Goal: Information Seeking & Learning: Learn about a topic

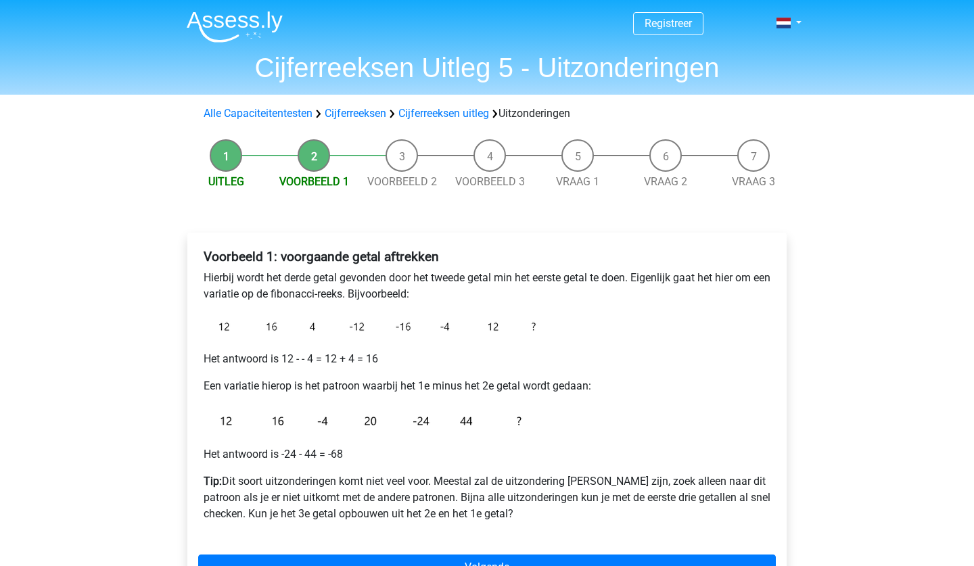
click at [240, 22] on img at bounding box center [235, 27] width 96 height 32
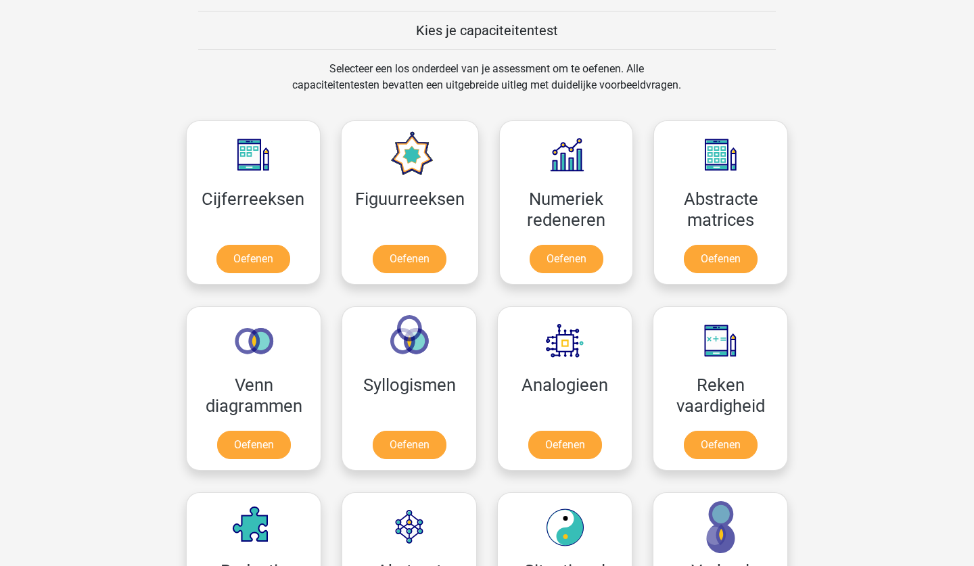
scroll to position [487, 0]
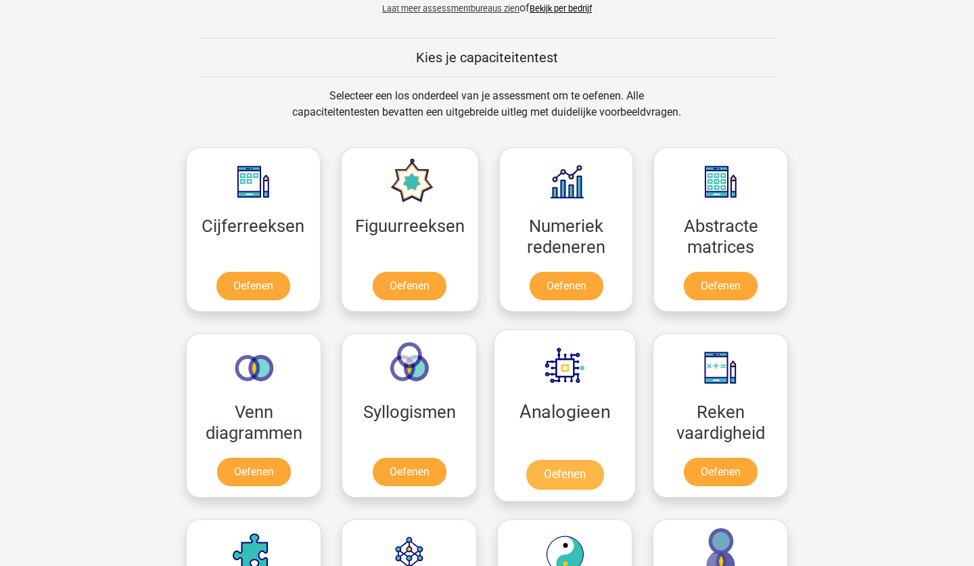
click at [537, 481] on link "Oefenen" at bounding box center [564, 475] width 77 height 30
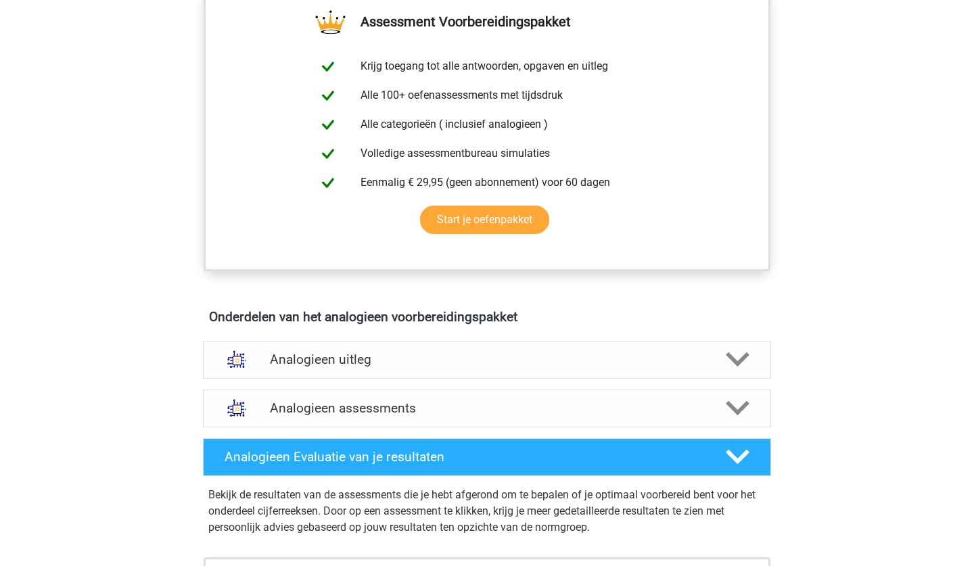
scroll to position [514, 0]
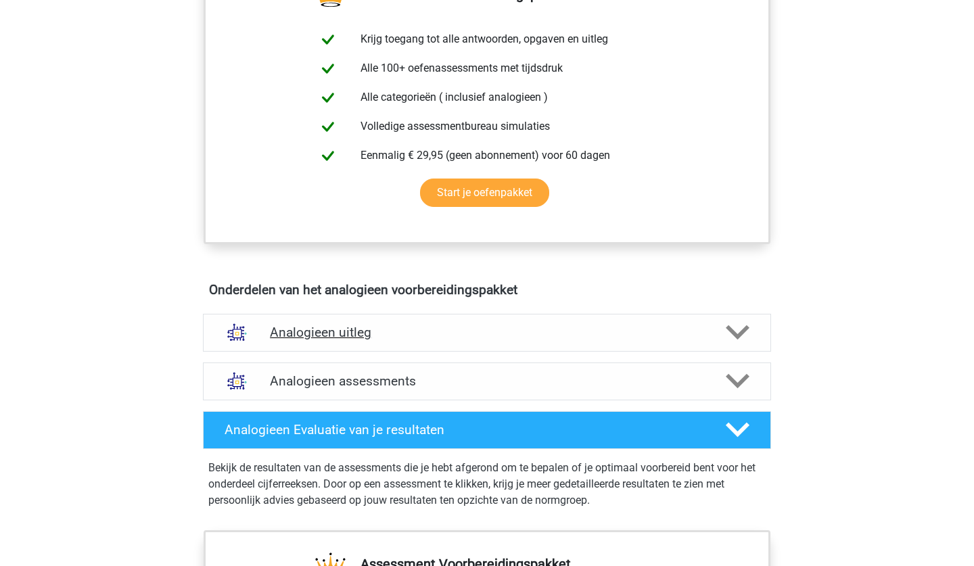
click at [429, 347] on div "Analogieen uitleg" at bounding box center [487, 333] width 568 height 38
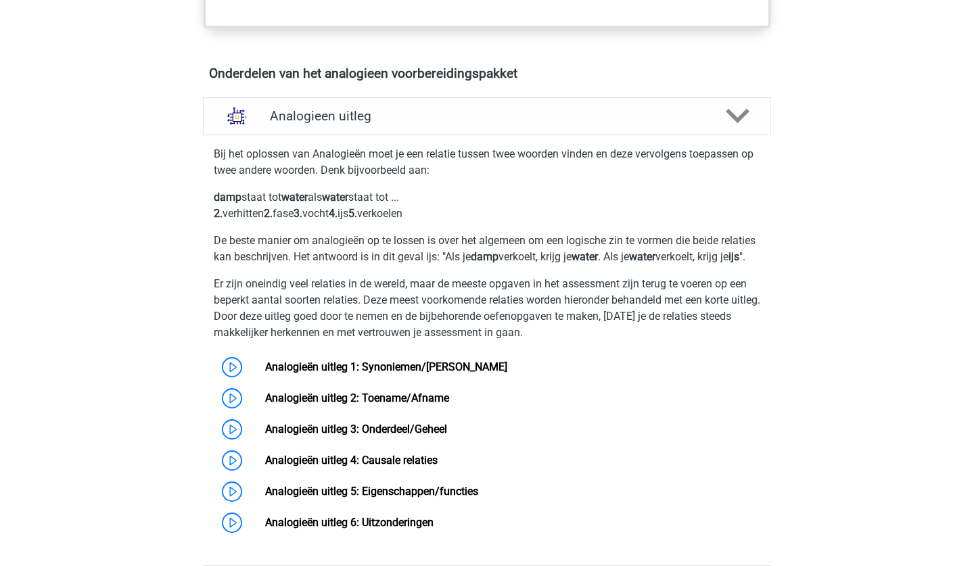
scroll to position [757, 0]
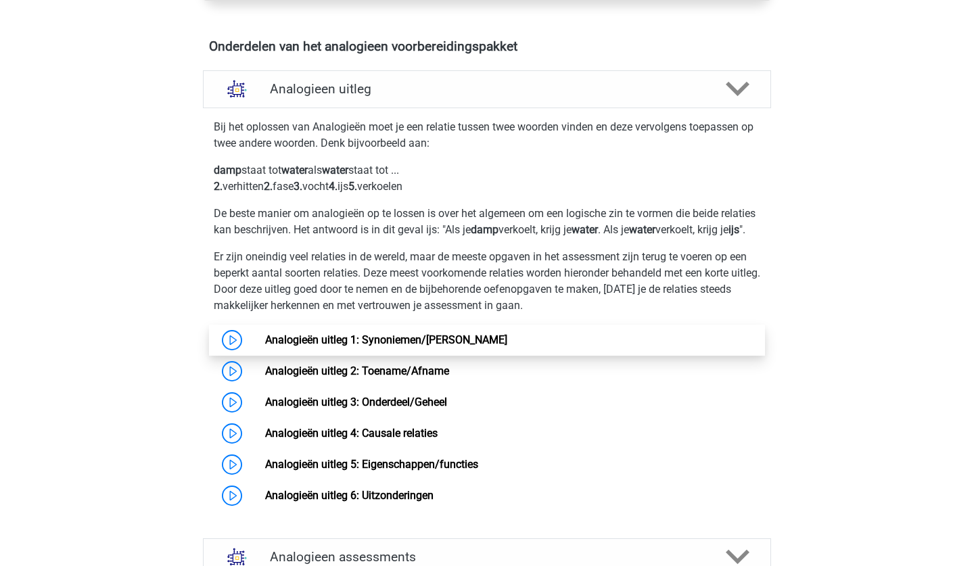
click at [379, 346] on link "Analogieën uitleg 1: Synoniemen/[PERSON_NAME]" at bounding box center [386, 339] width 242 height 13
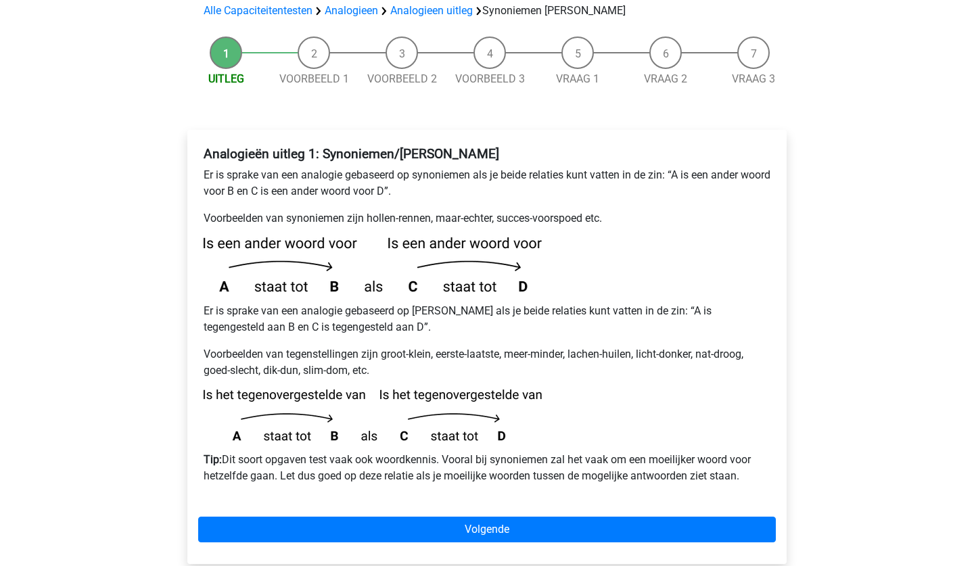
scroll to position [162, 0]
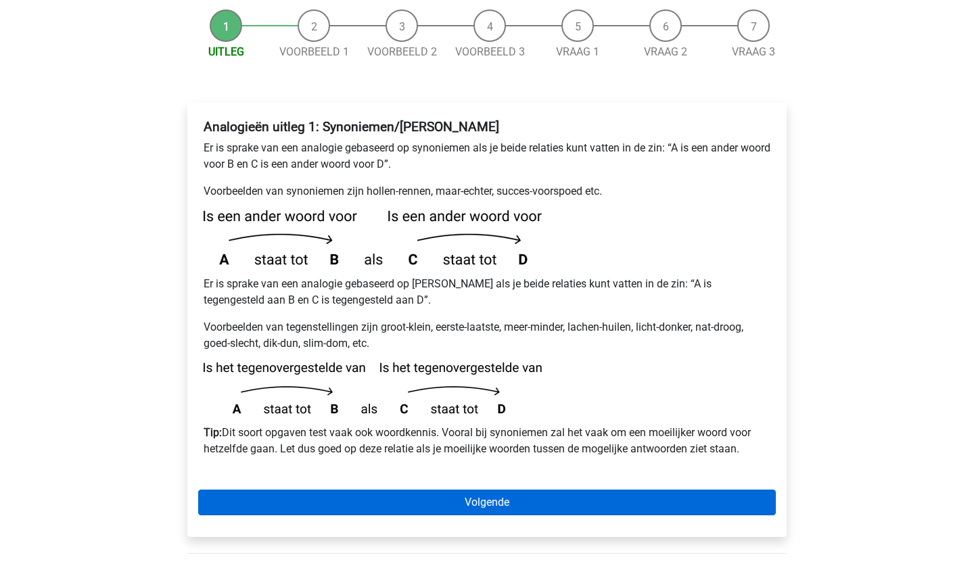
click at [429, 490] on link "Volgende" at bounding box center [486, 503] width 577 height 26
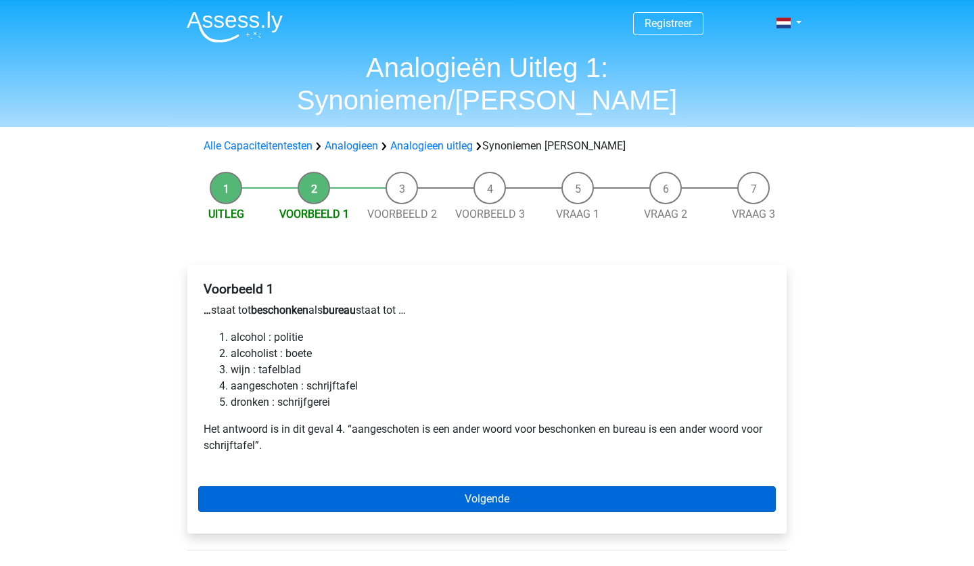
click at [308, 486] on link "Volgende" at bounding box center [486, 499] width 577 height 26
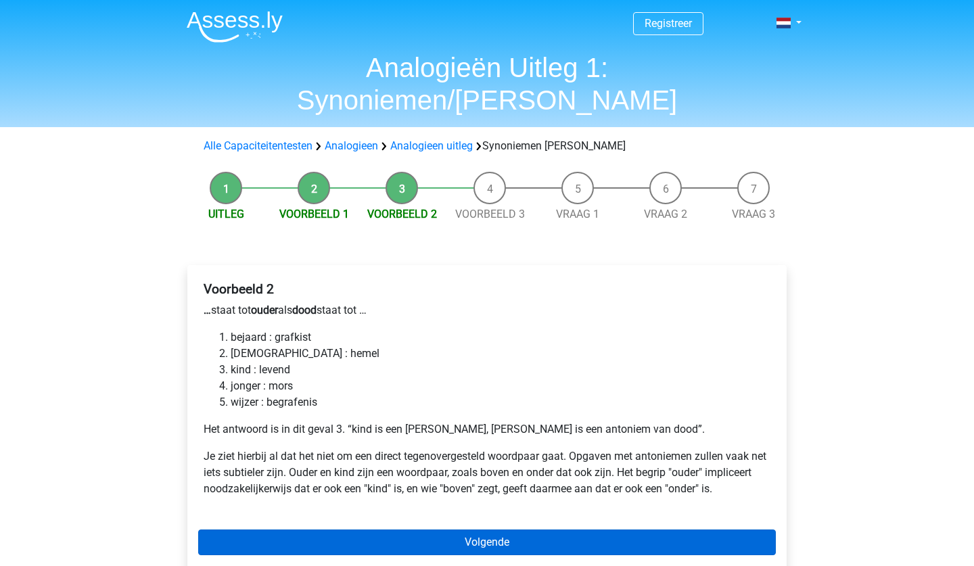
click at [298, 529] on link "Volgende" at bounding box center [486, 542] width 577 height 26
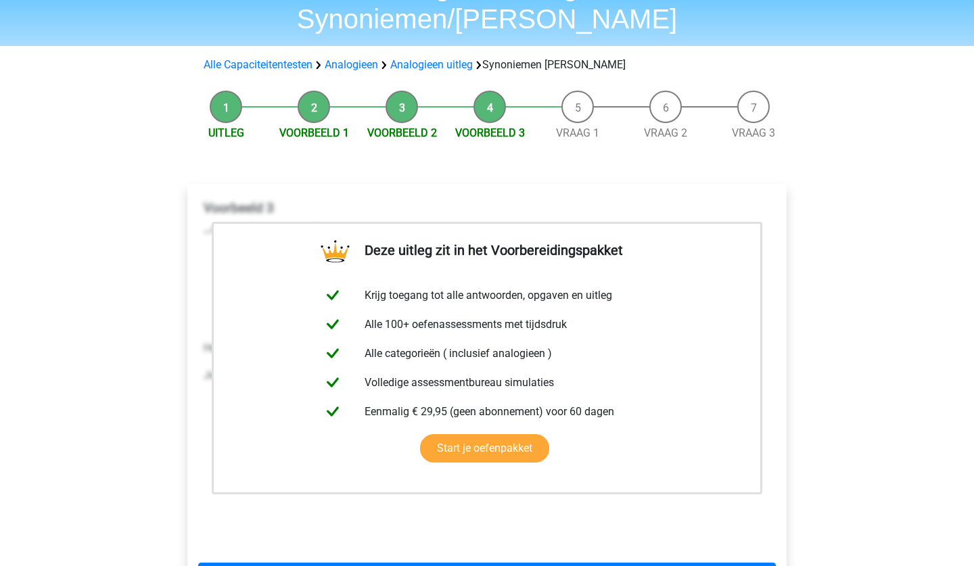
scroll to position [108, 0]
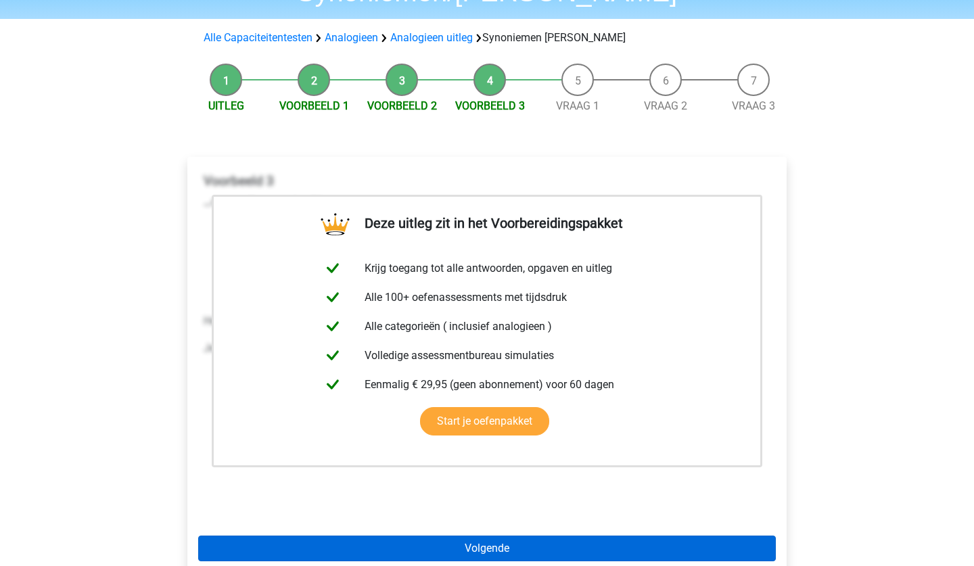
click at [272, 535] on link "Volgende" at bounding box center [486, 548] width 577 height 26
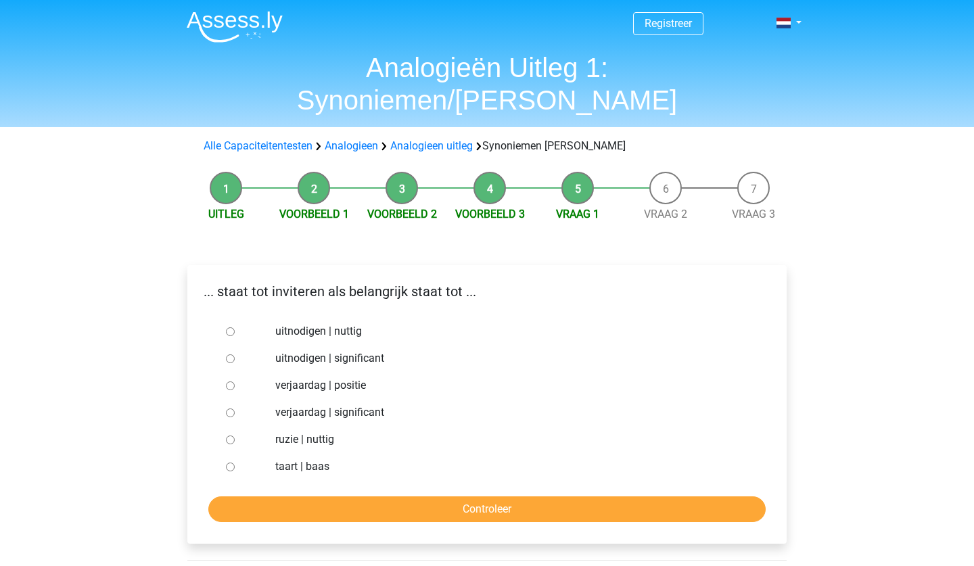
click at [222, 318] on div at bounding box center [242, 331] width 45 height 27
click at [228, 327] on input "uitnodigen | nuttig" at bounding box center [230, 331] width 9 height 9
radio input "true"
click at [229, 496] on input "Controleer" at bounding box center [486, 509] width 557 height 26
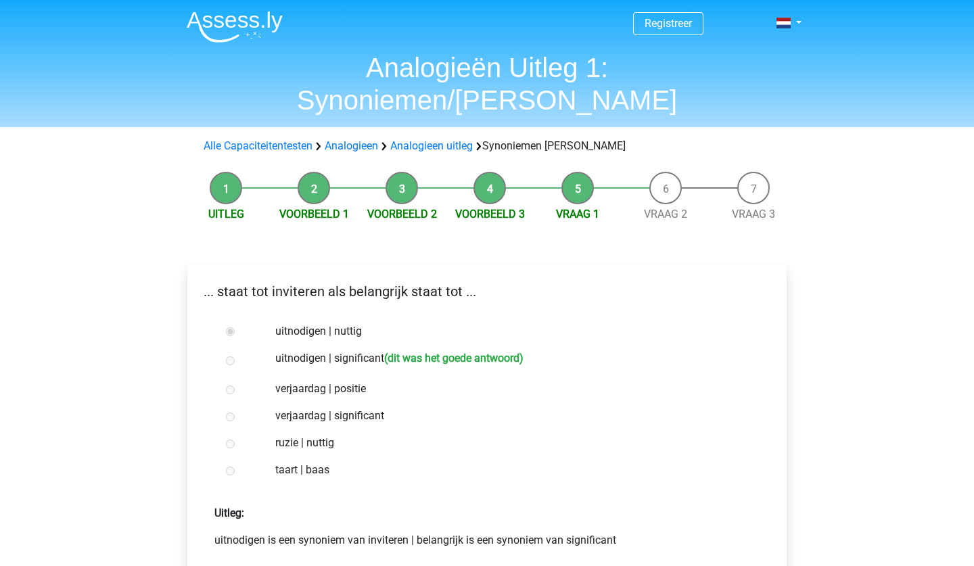
scroll to position [27, 0]
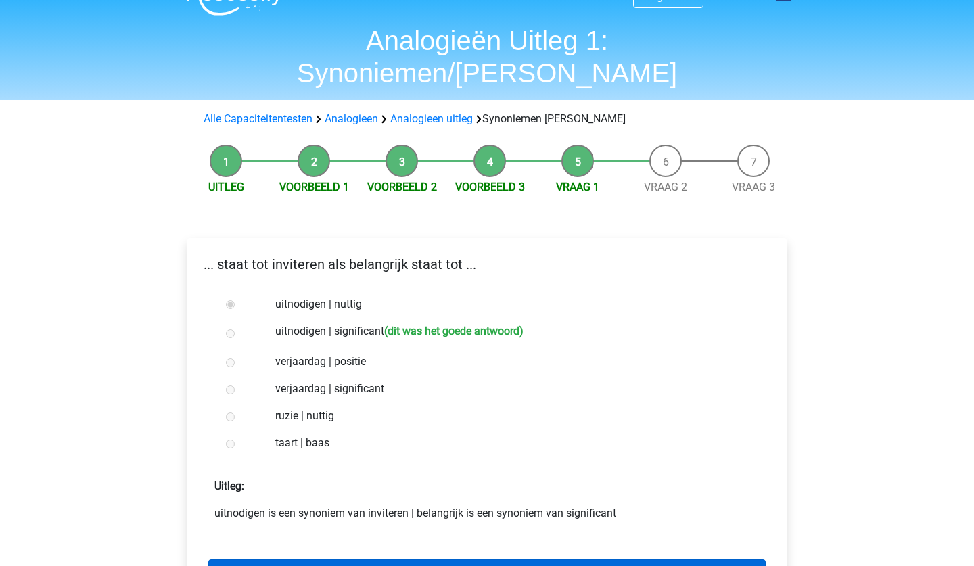
click at [400, 559] on link "Volgende vraag" at bounding box center [486, 572] width 557 height 26
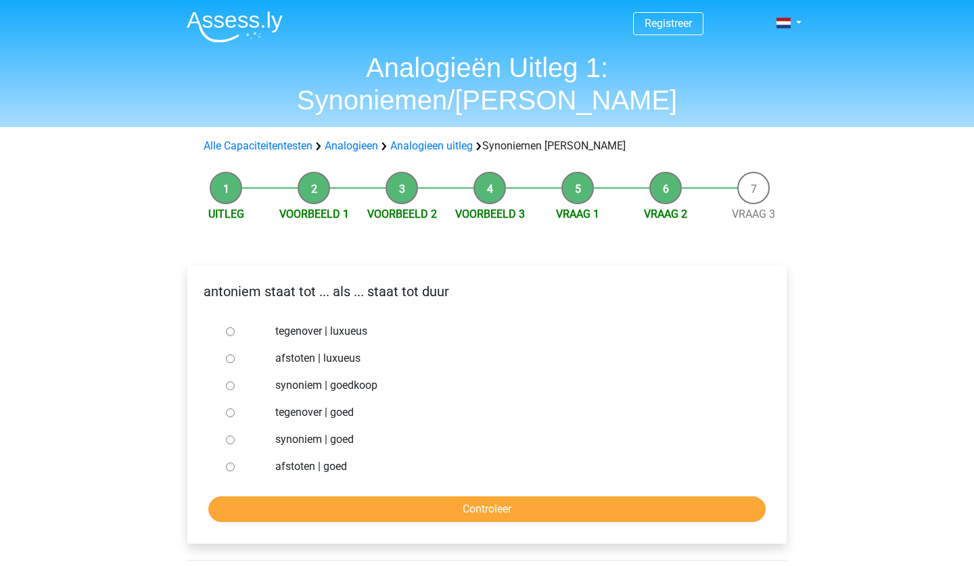
click at [230, 381] on input "synoniem | goedkoop" at bounding box center [230, 385] width 9 height 9
radio input "true"
click at [267, 496] on input "Controleer" at bounding box center [486, 509] width 557 height 26
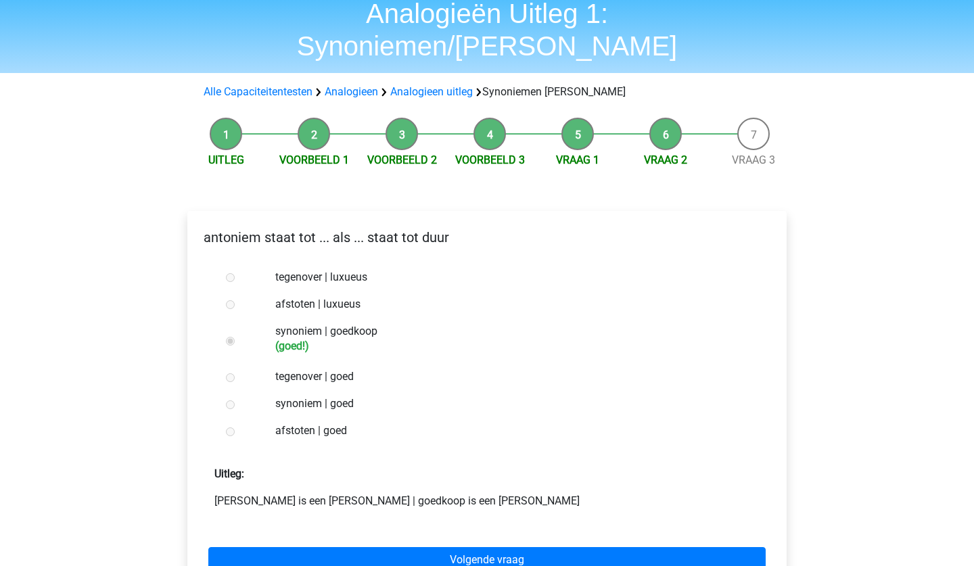
scroll to position [81, 0]
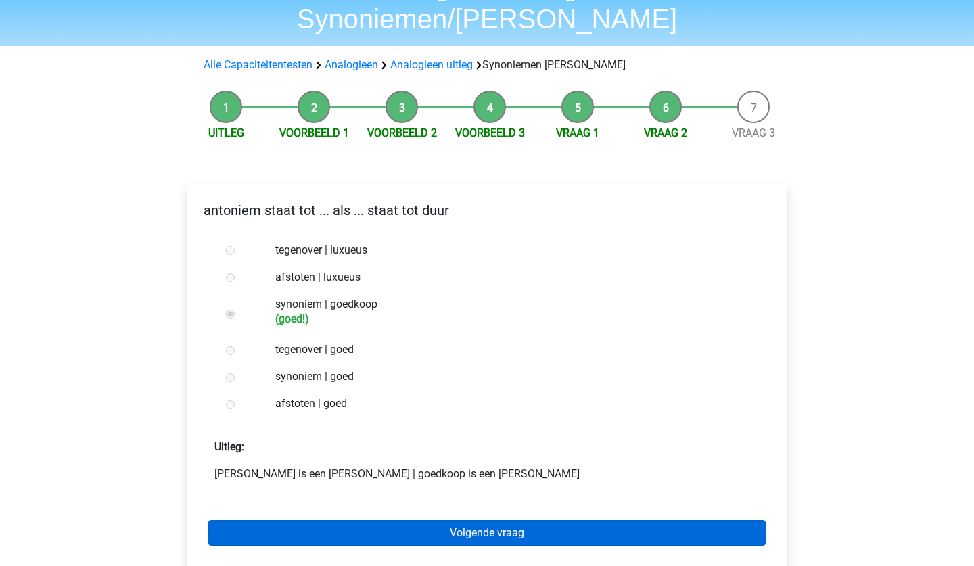
click at [404, 520] on link "Volgende vraag" at bounding box center [486, 533] width 557 height 26
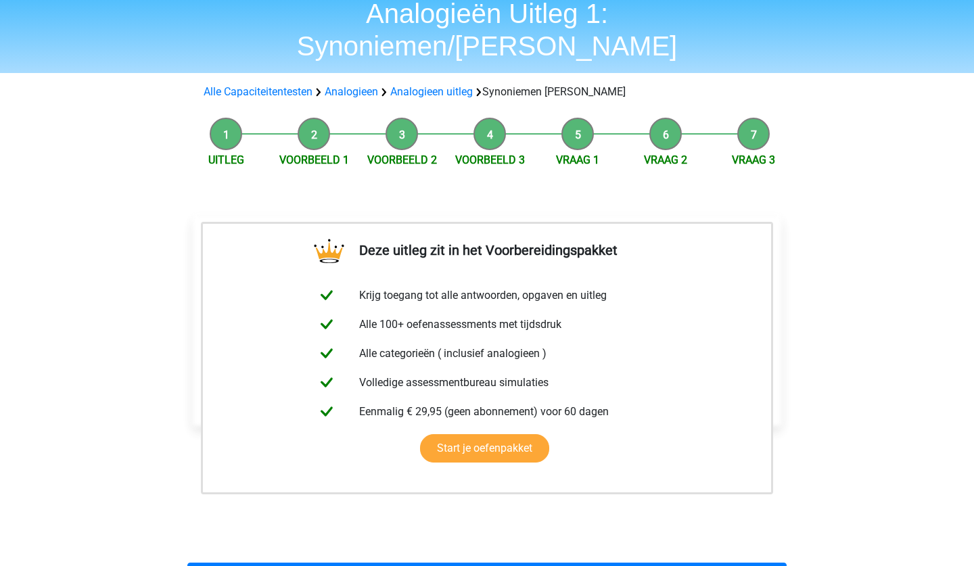
scroll to position [108, 0]
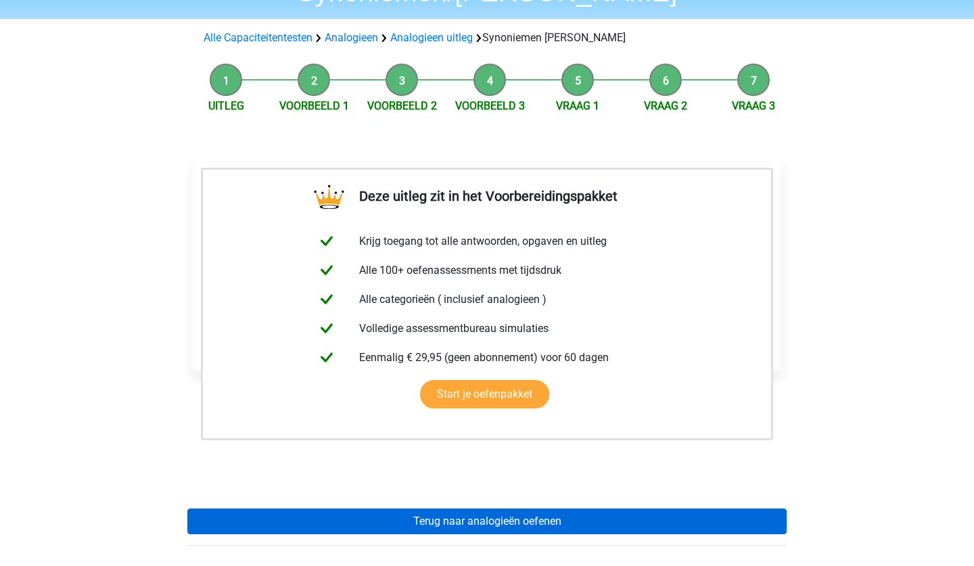
click at [456, 508] on link "Terug naar analogieën oefenen" at bounding box center [486, 521] width 599 height 26
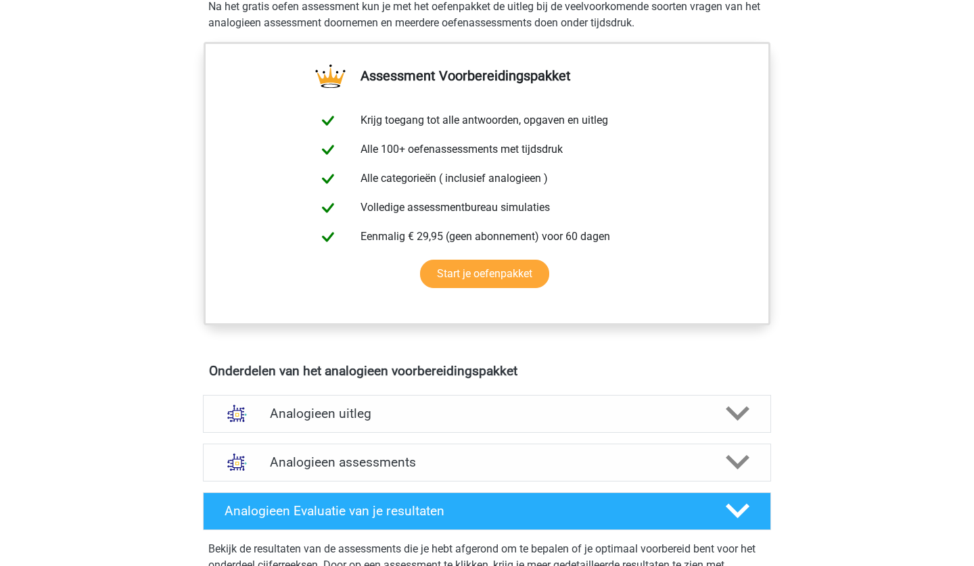
scroll to position [514, 0]
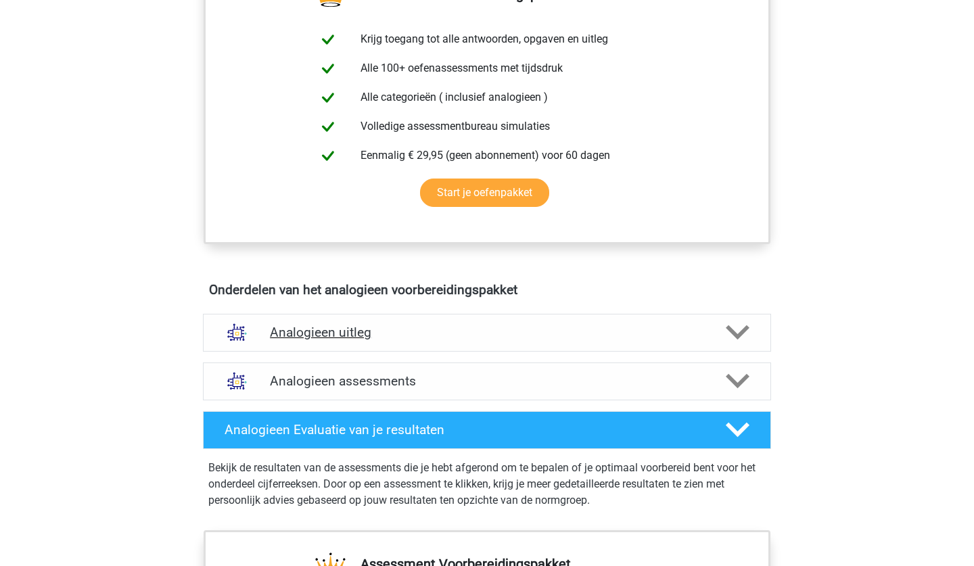
click at [466, 346] on div "Analogieen uitleg" at bounding box center [487, 333] width 568 height 38
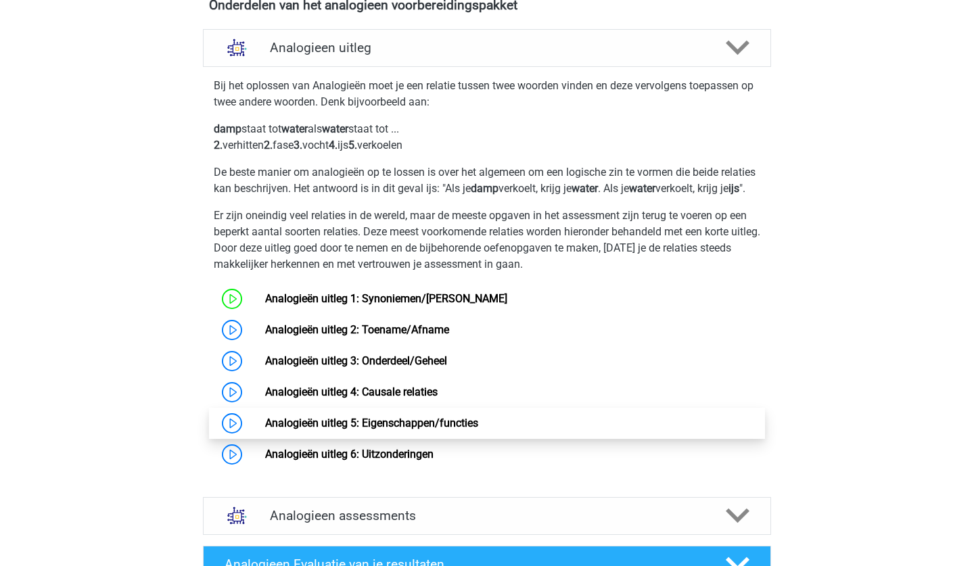
scroll to position [811, 0]
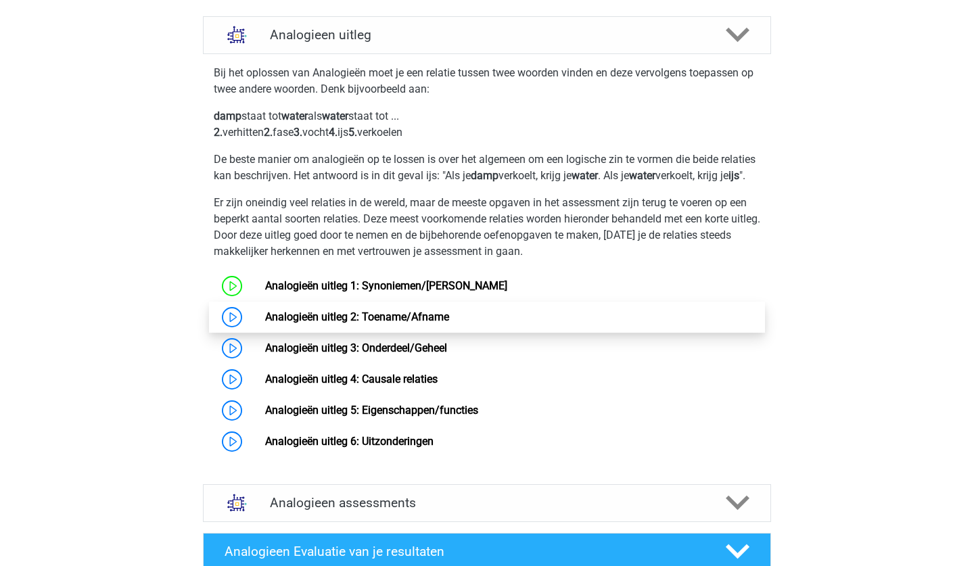
click at [335, 323] on link "Analogieën uitleg 2: Toename/Afname" at bounding box center [357, 316] width 184 height 13
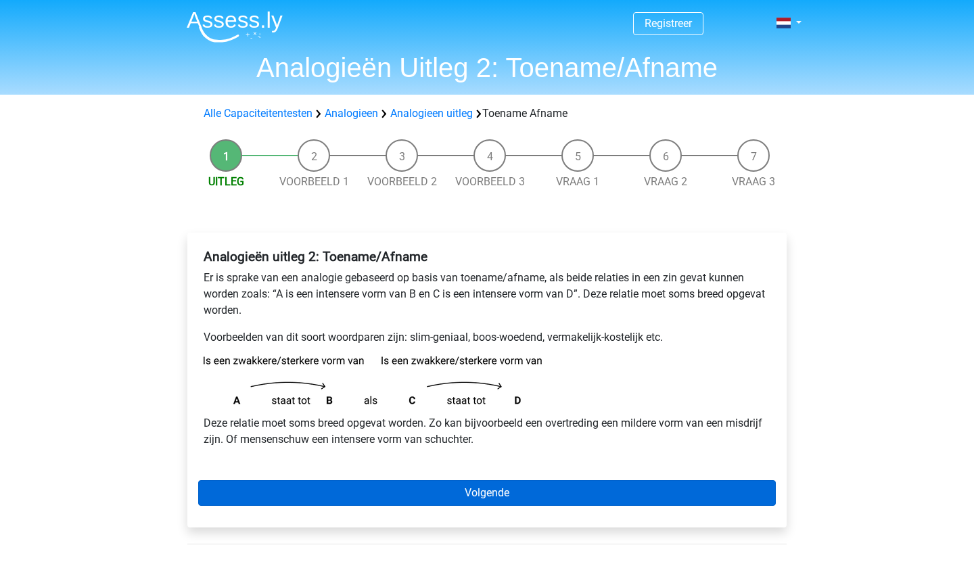
click at [356, 496] on link "Volgende" at bounding box center [486, 493] width 577 height 26
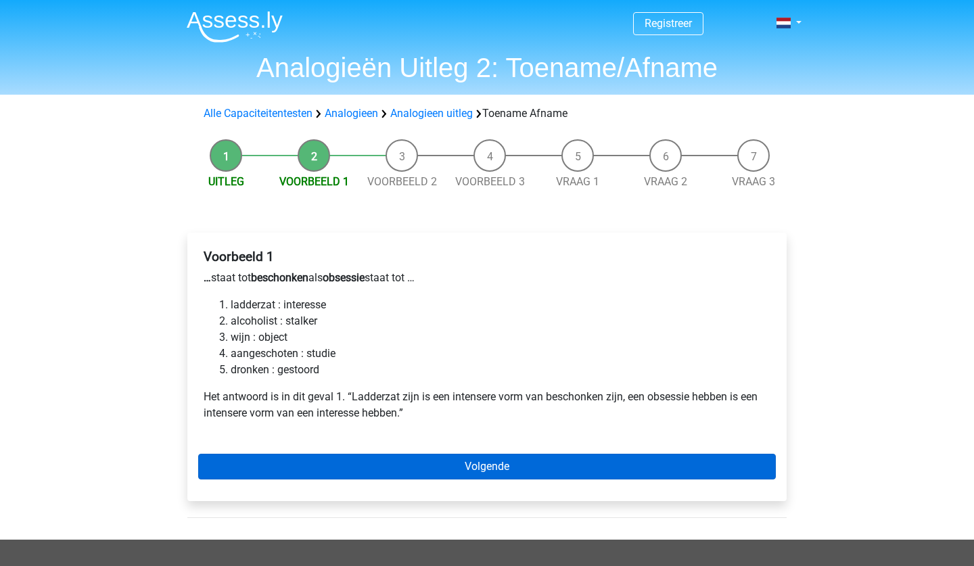
click at [383, 467] on link "Volgende" at bounding box center [486, 467] width 577 height 26
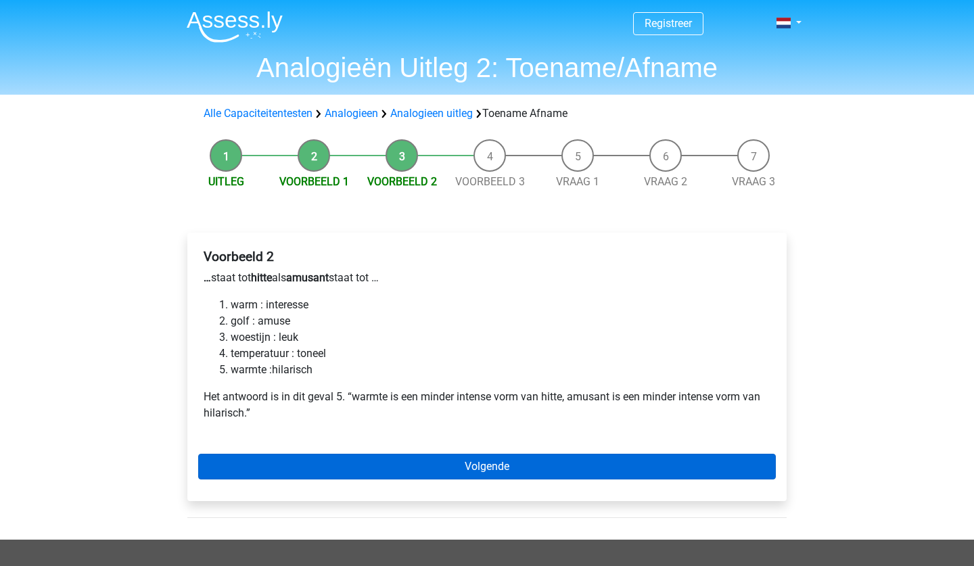
click at [458, 465] on link "Volgende" at bounding box center [486, 467] width 577 height 26
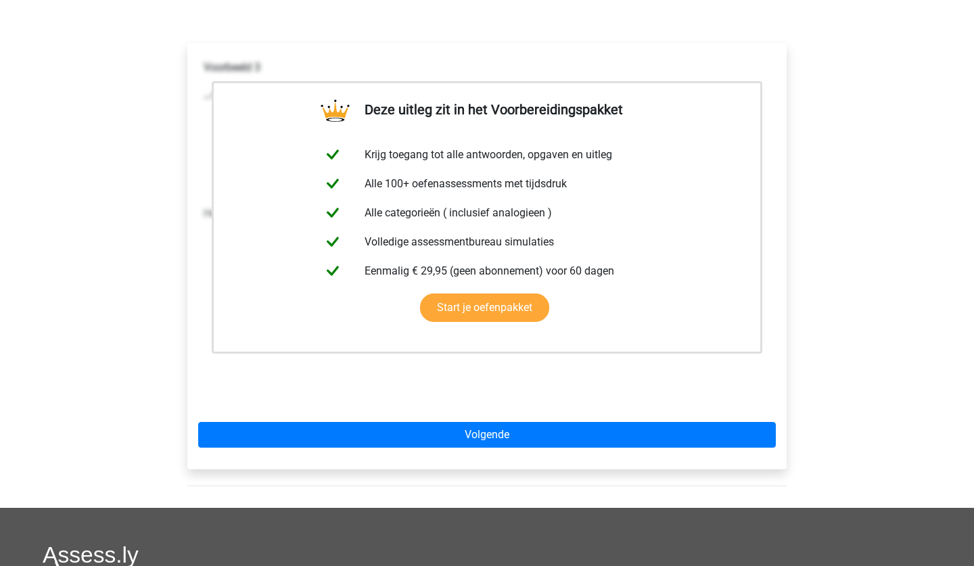
scroll to position [216, 0]
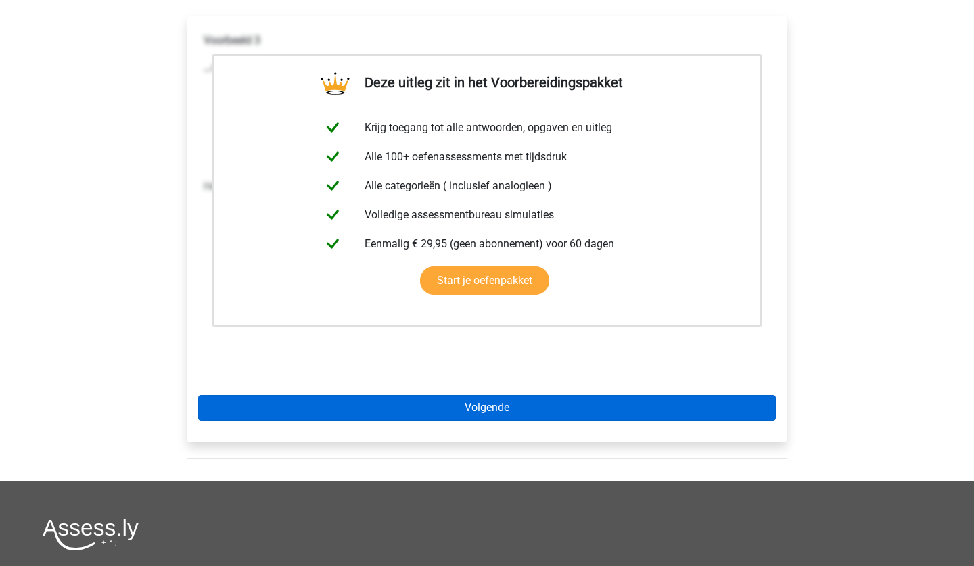
click at [484, 400] on link "Volgende" at bounding box center [486, 408] width 577 height 26
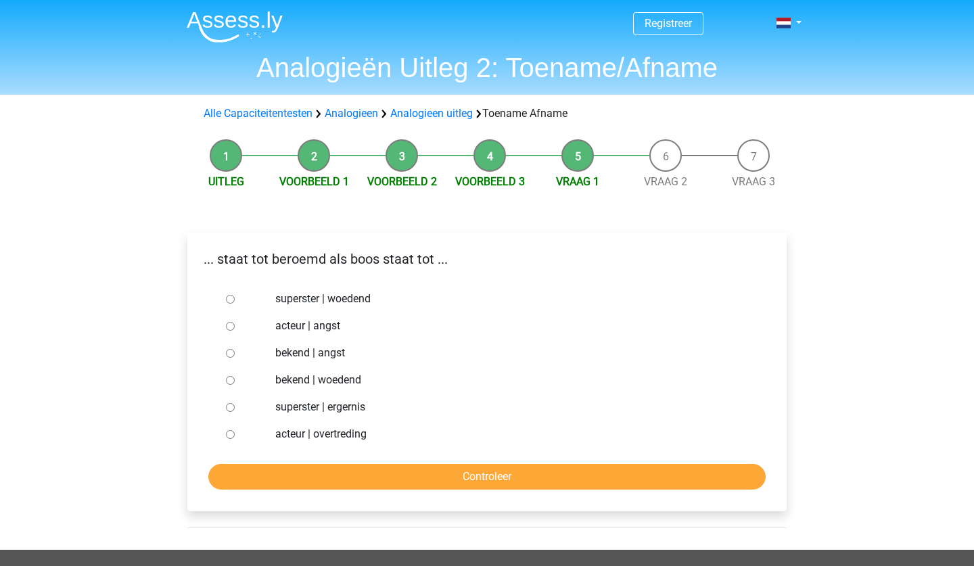
click at [232, 379] on input "bekend | woedend" at bounding box center [230, 380] width 9 height 9
radio input "true"
click at [266, 478] on input "Controleer" at bounding box center [486, 477] width 557 height 26
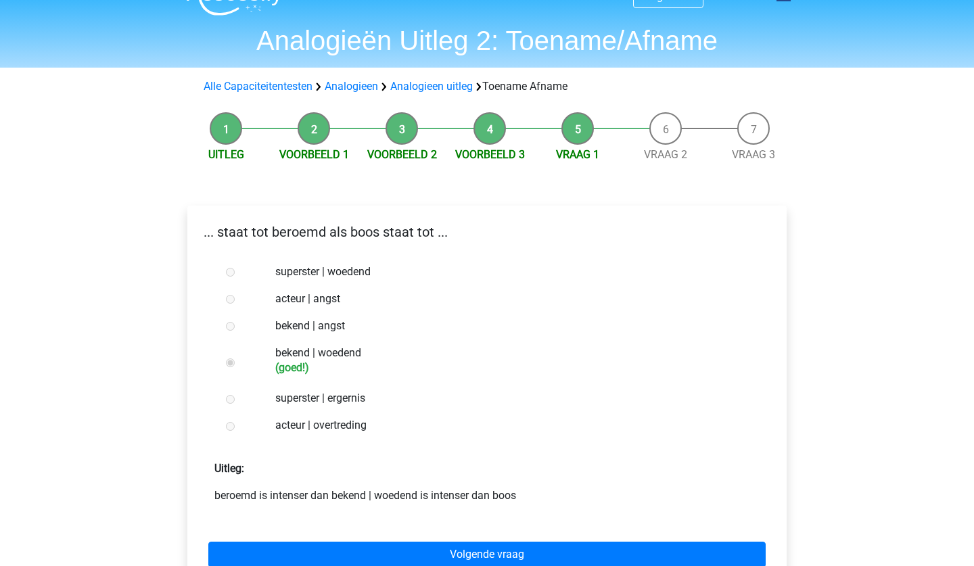
scroll to position [54, 0]
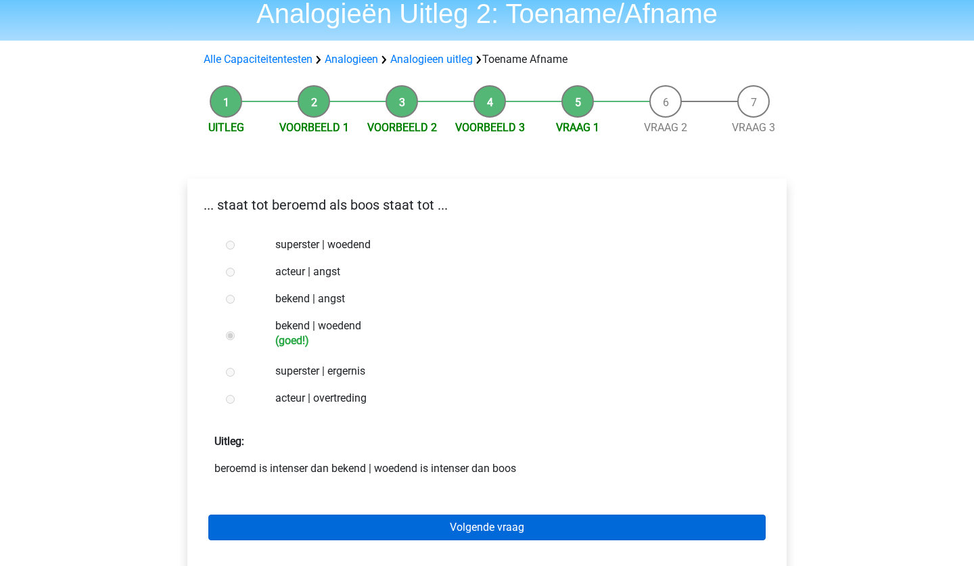
click at [302, 527] on link "Volgende vraag" at bounding box center [486, 528] width 557 height 26
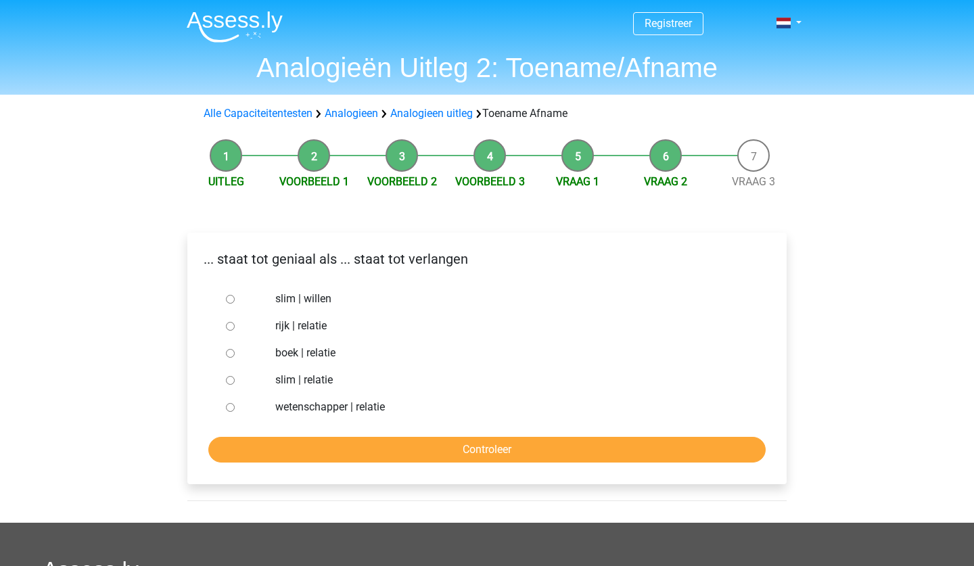
click at [324, 300] on label "slim | willen" at bounding box center [509, 299] width 468 height 16
click at [235, 300] on input "slim | willen" at bounding box center [230, 299] width 9 height 9
radio input "true"
click at [336, 472] on div "... staat tot geniaal als ... staat tot verlangen slim | willen rijk | relatie …" at bounding box center [486, 359] width 599 height 252
click at [346, 464] on div "... staat tot geniaal als ... staat tot verlangen slim | willen rijk | relatie …" at bounding box center [486, 359] width 599 height 252
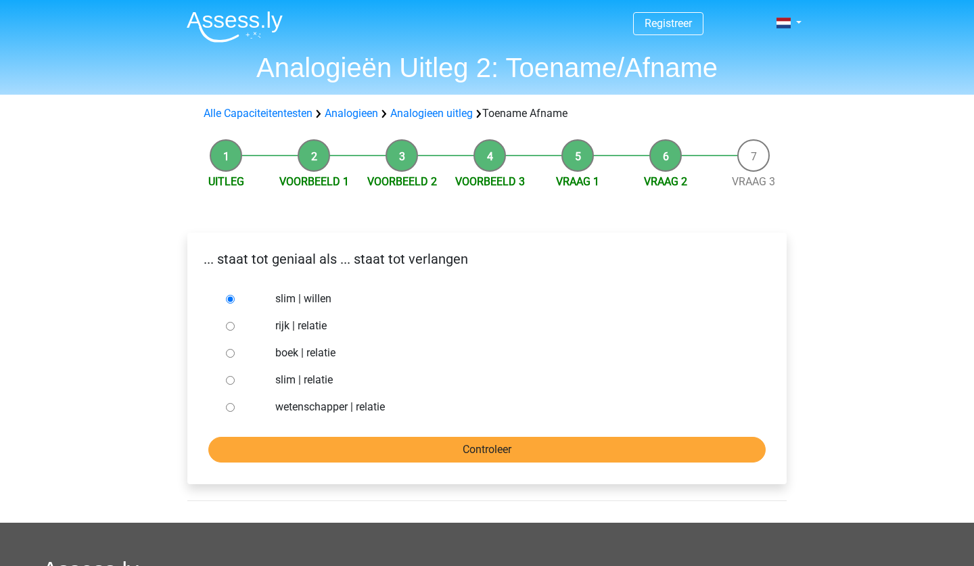
click at [359, 441] on input "Controleer" at bounding box center [486, 450] width 557 height 26
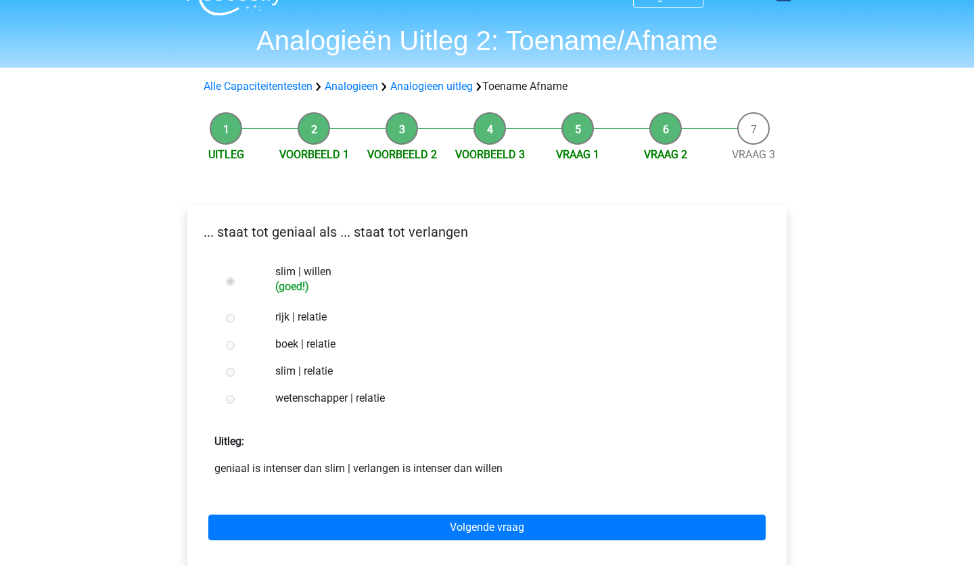
scroll to position [54, 0]
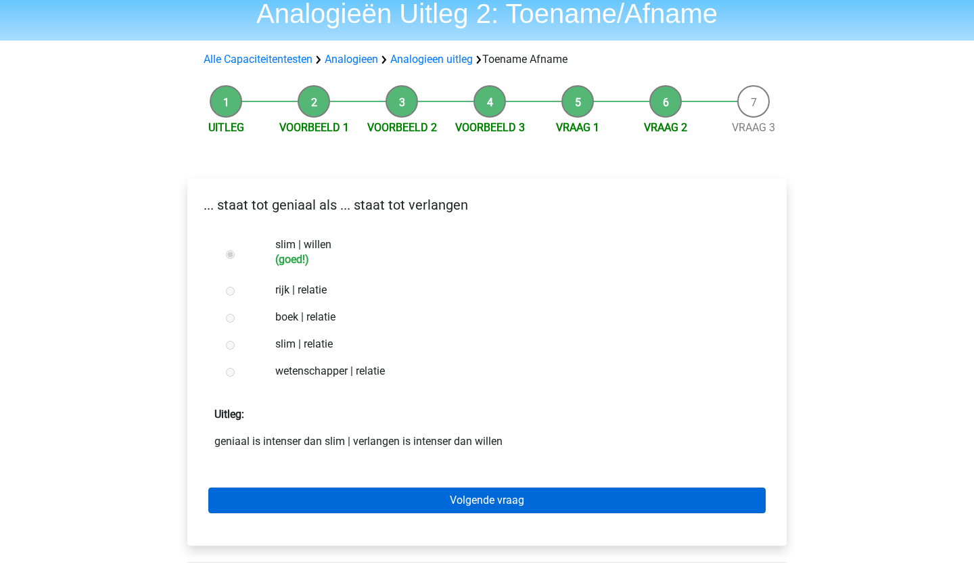
click at [375, 501] on link "Volgende vraag" at bounding box center [486, 500] width 557 height 26
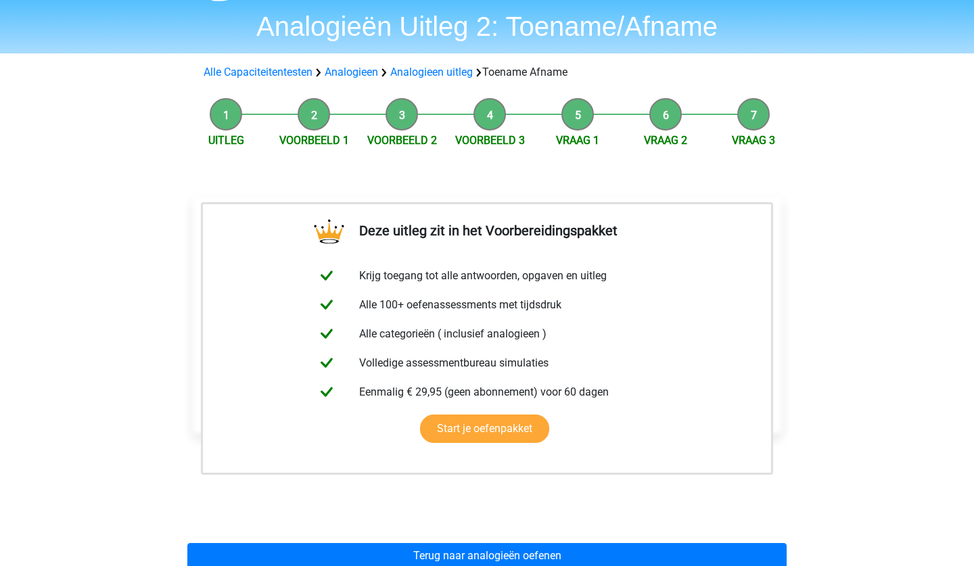
scroll to position [54, 0]
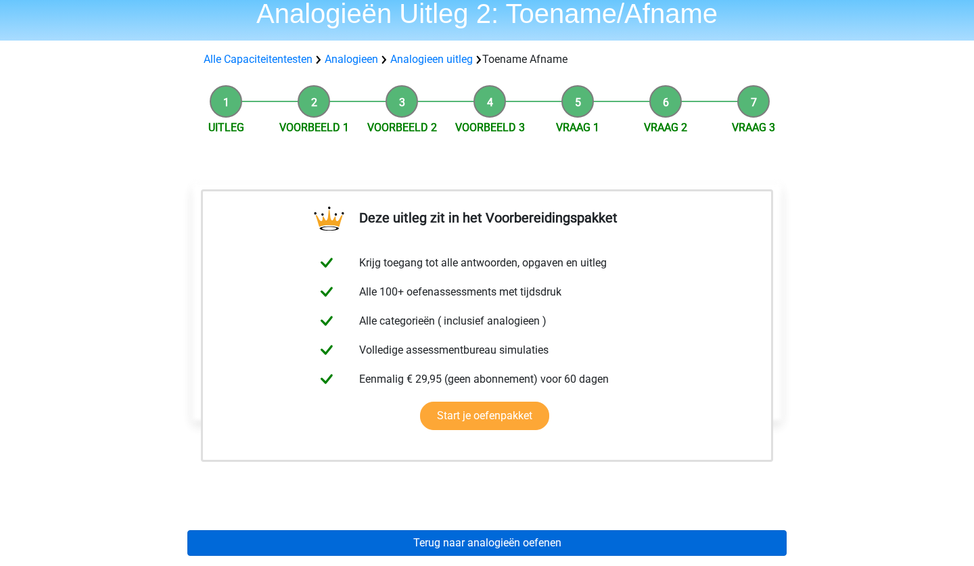
click at [417, 542] on link "Terug naar analogieën oefenen" at bounding box center [486, 543] width 599 height 26
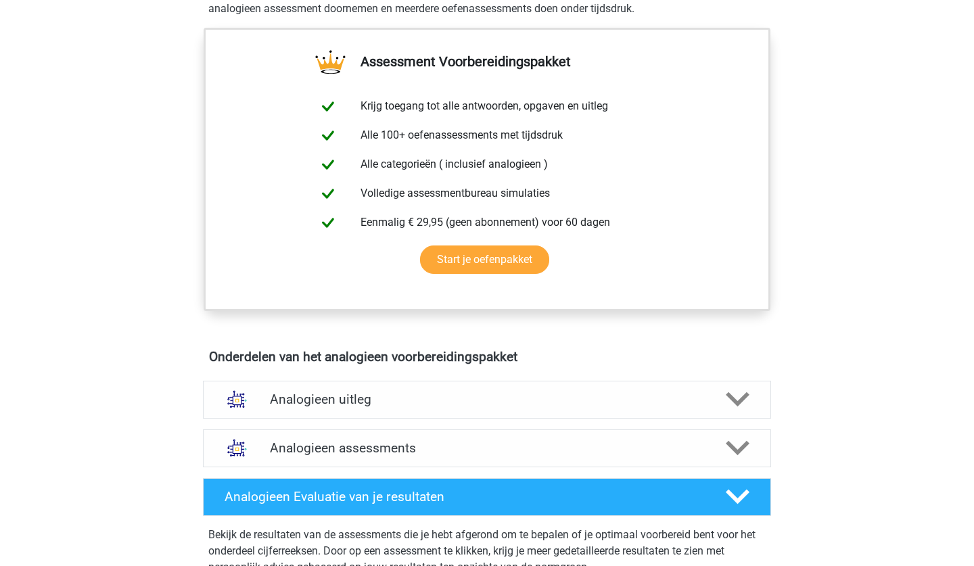
scroll to position [460, 0]
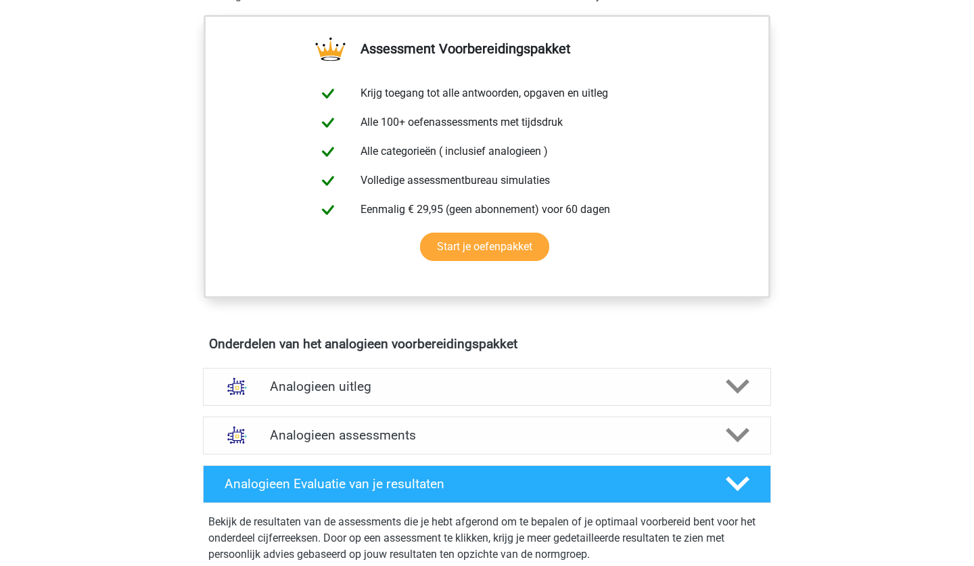
click at [499, 408] on div "Analogieen uitleg Bij het oplossen van Analogieën moet je een relatie tussen tw…" at bounding box center [486, 386] width 621 height 49
click at [519, 374] on div "Analogieen uitleg" at bounding box center [487, 387] width 568 height 38
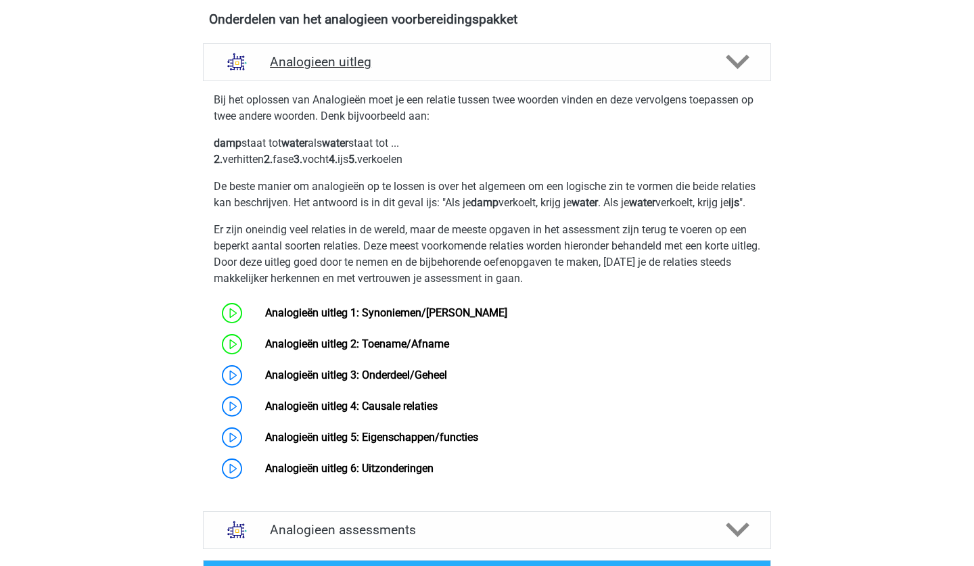
scroll to position [811, 0]
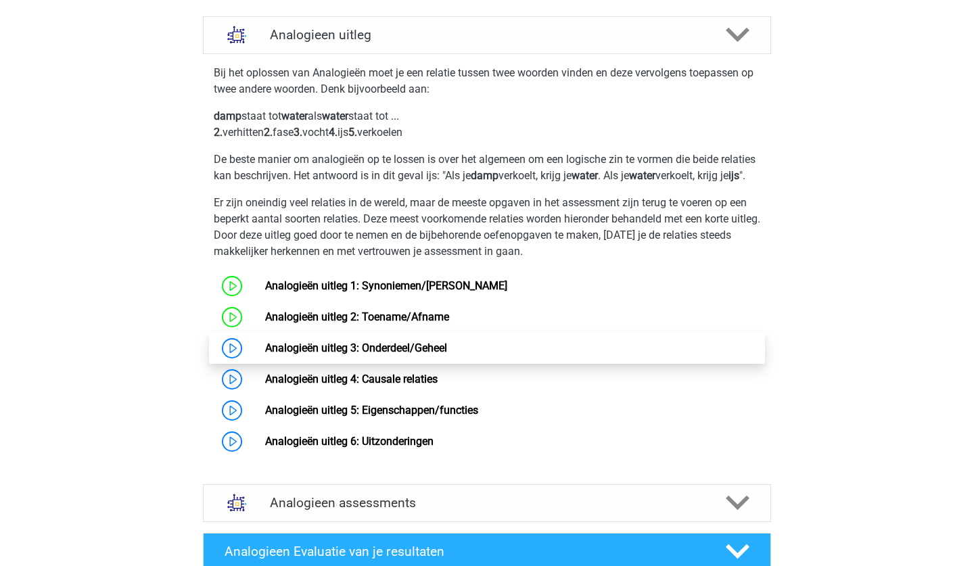
click at [447, 354] on link "Analogieën uitleg 3: Onderdeel/Geheel" at bounding box center [356, 347] width 182 height 13
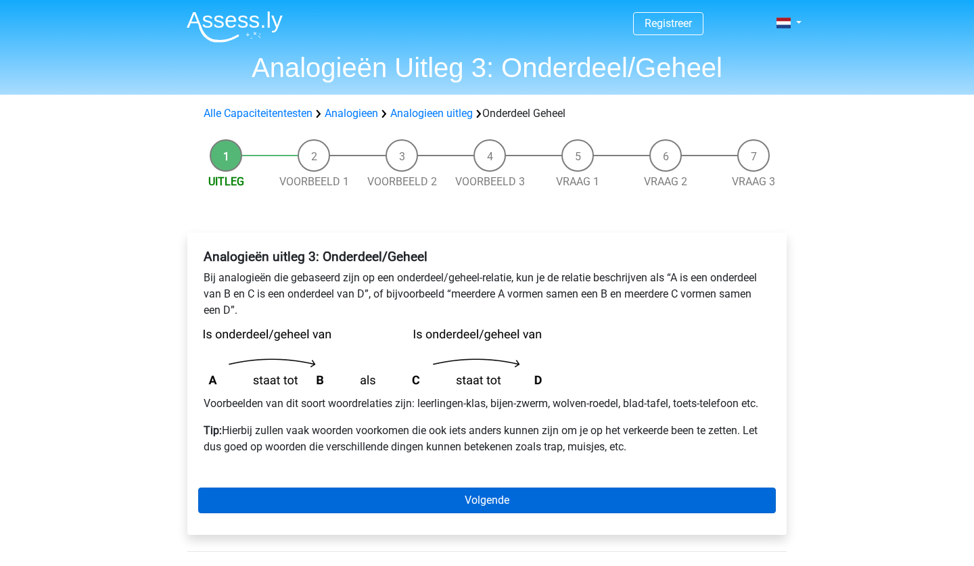
click at [463, 487] on link "Volgende" at bounding box center [486, 500] width 577 height 26
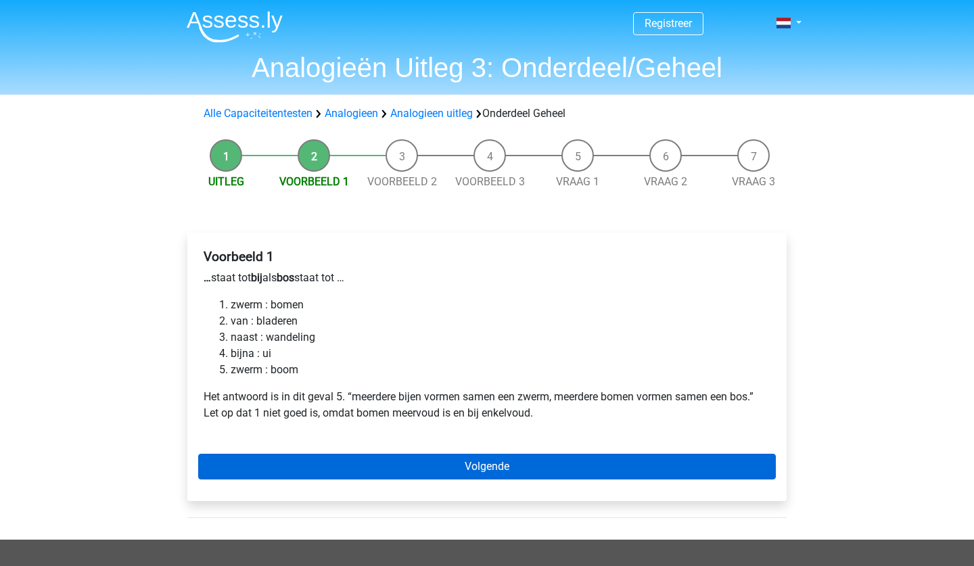
click at [441, 463] on link "Volgende" at bounding box center [486, 467] width 577 height 26
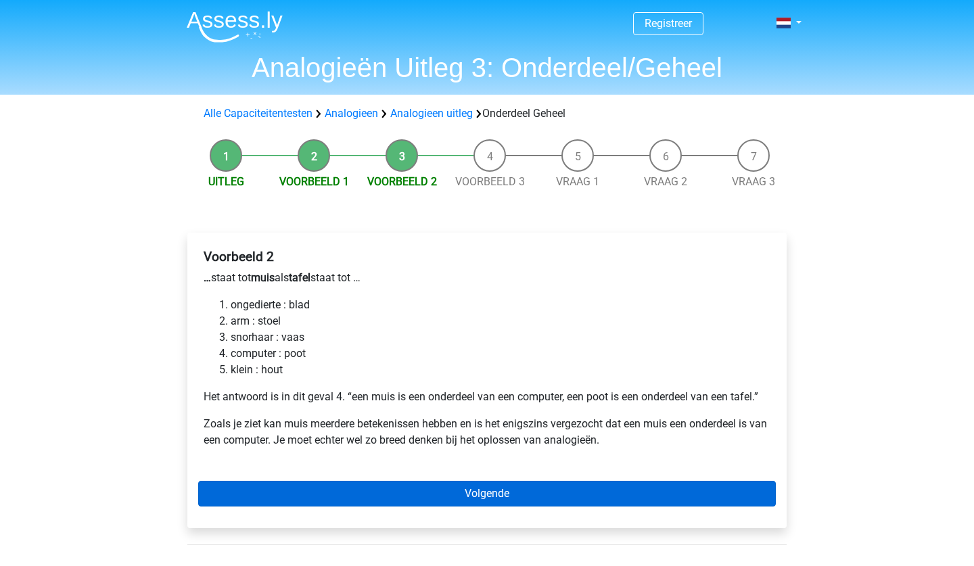
click at [445, 490] on link "Volgende" at bounding box center [486, 494] width 577 height 26
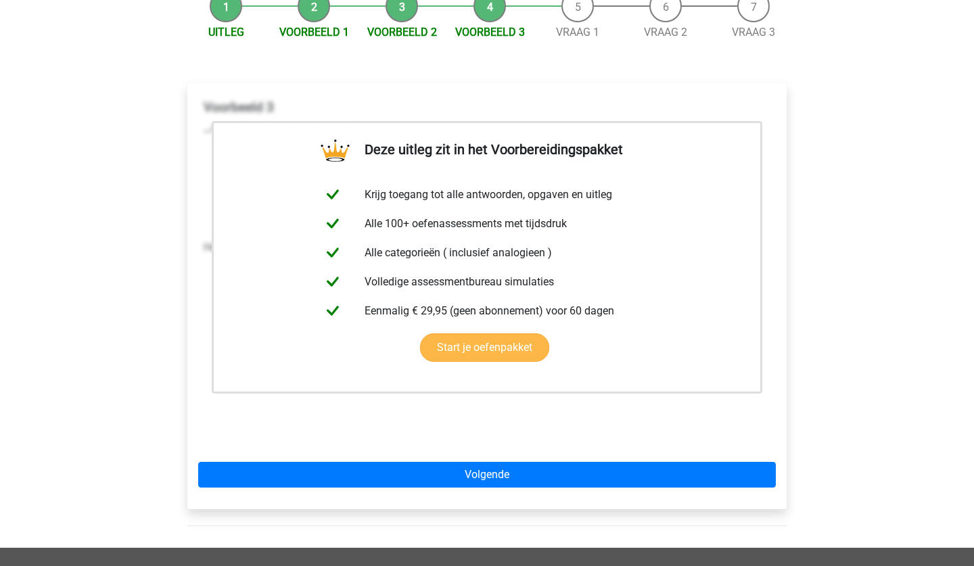
scroll to position [189, 0]
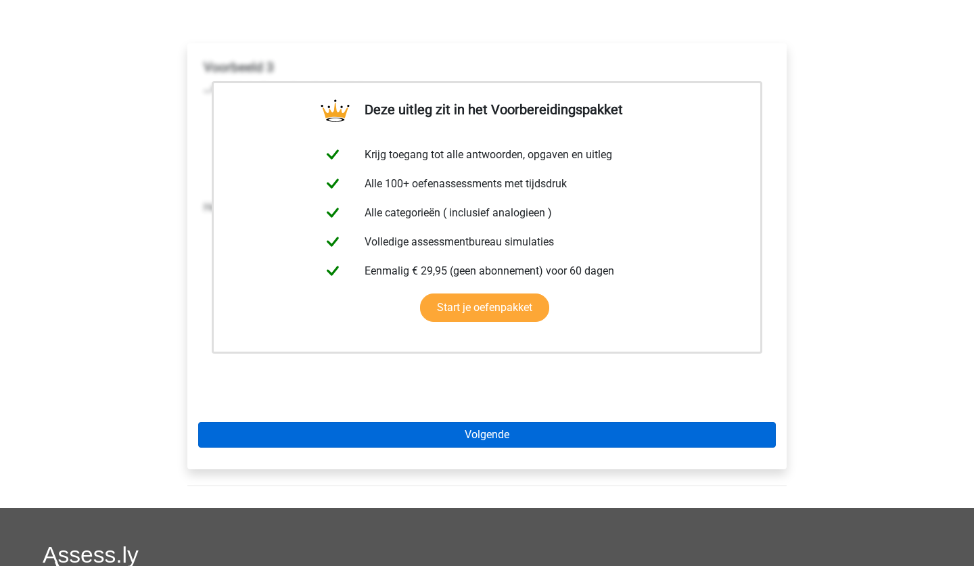
click at [552, 443] on link "Volgende" at bounding box center [486, 435] width 577 height 26
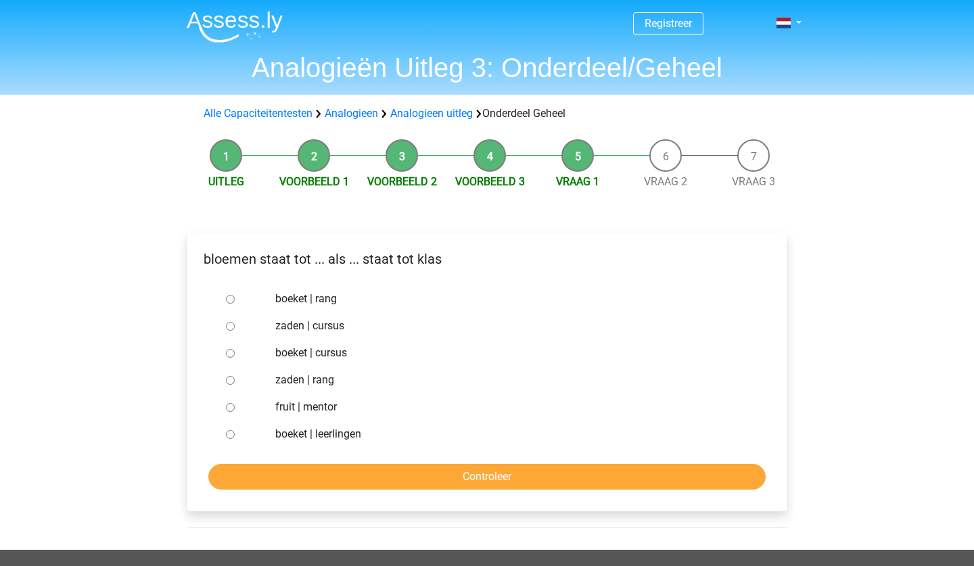
click at [303, 439] on label "boeket | leerlingen" at bounding box center [509, 434] width 468 height 16
click at [235, 439] on input "boeket | leerlingen" at bounding box center [230, 434] width 9 height 9
radio input "true"
click at [304, 473] on input "Controleer" at bounding box center [486, 477] width 557 height 26
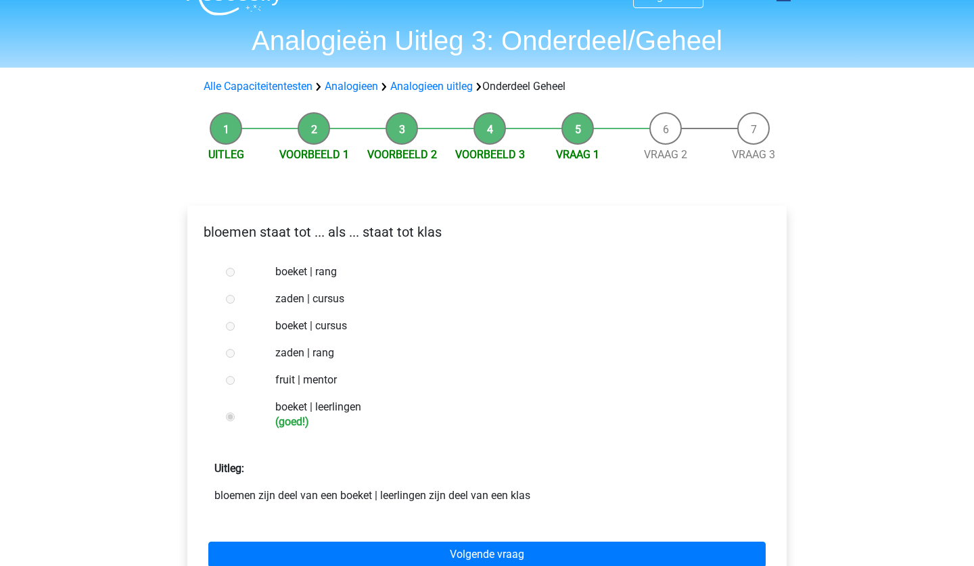
scroll to position [54, 0]
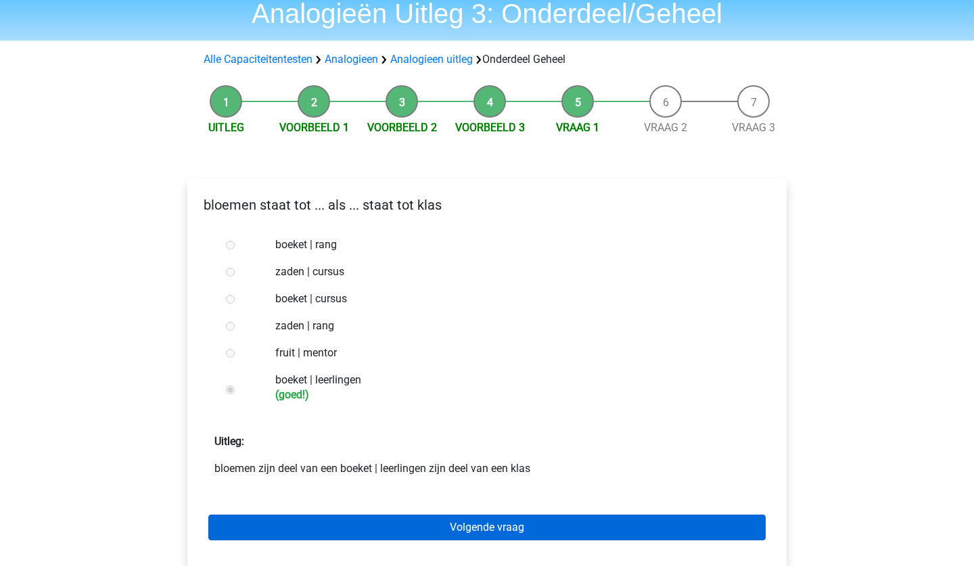
click at [322, 521] on link "Volgende vraag" at bounding box center [486, 528] width 557 height 26
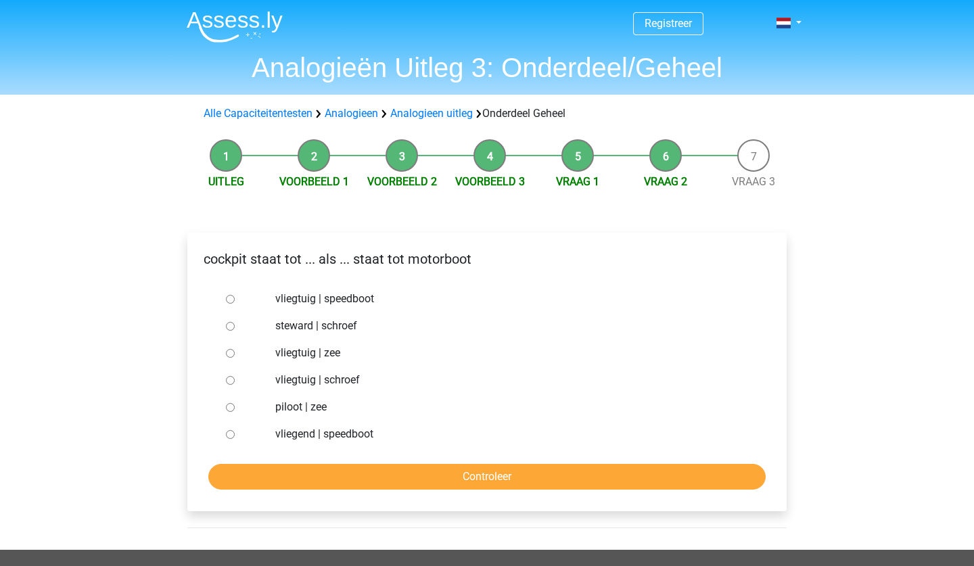
click at [353, 385] on label "vliegtuig | schroef" at bounding box center [509, 380] width 468 height 16
click at [235, 385] on input "vliegtuig | schroef" at bounding box center [230, 380] width 9 height 9
radio input "true"
click at [306, 475] on input "Controleer" at bounding box center [486, 477] width 557 height 26
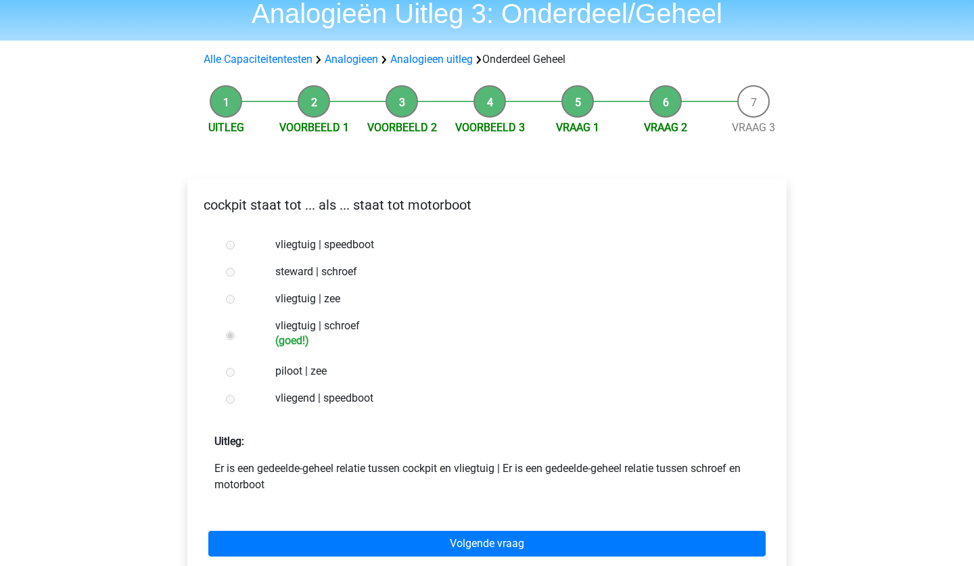
scroll to position [81, 0]
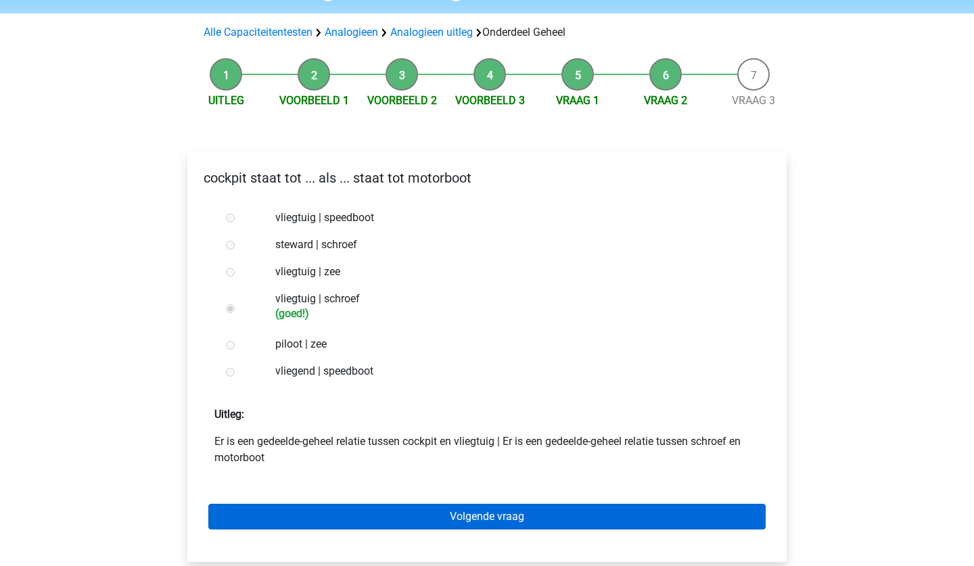
click at [312, 513] on link "Volgende vraag" at bounding box center [486, 517] width 557 height 26
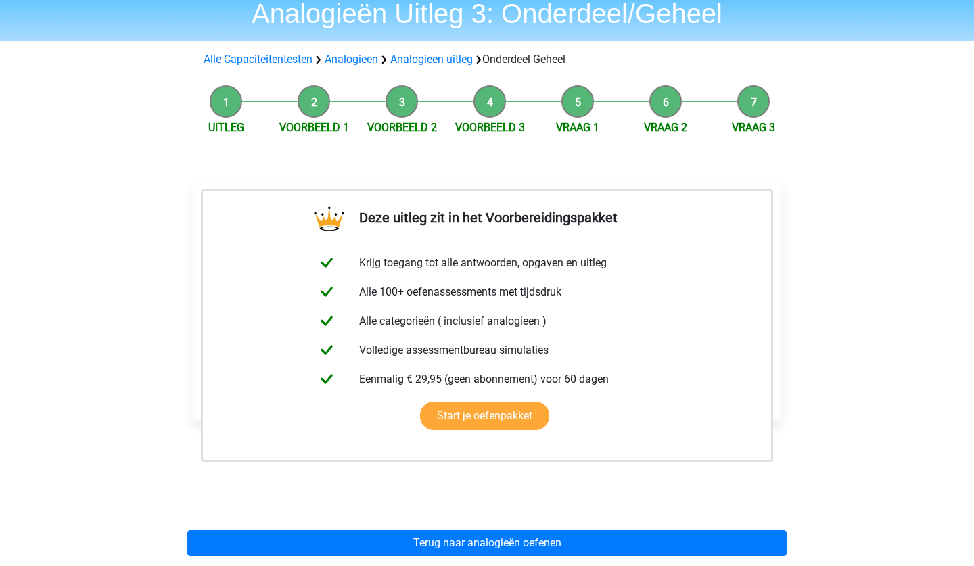
scroll to position [81, 0]
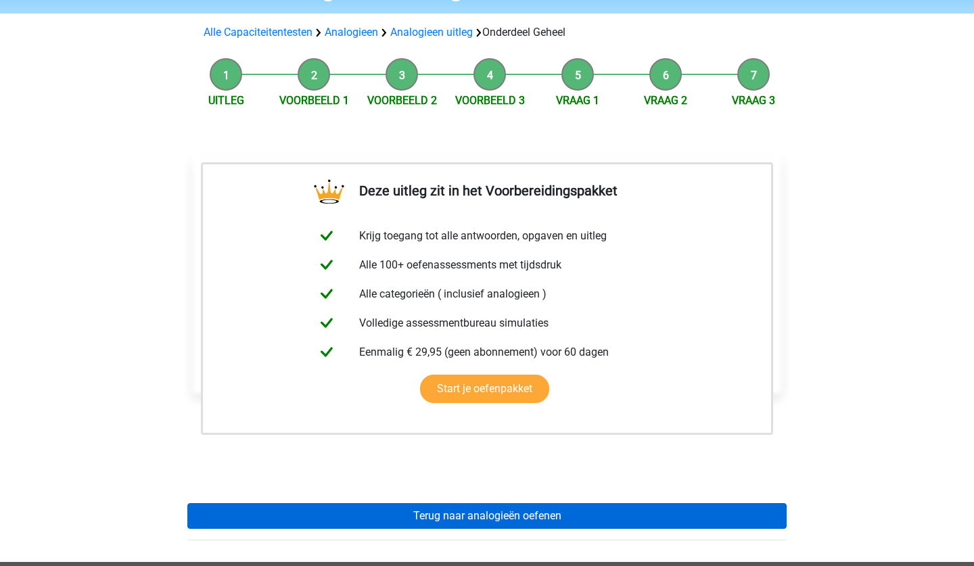
click at [354, 507] on link "Terug naar analogieën oefenen" at bounding box center [486, 516] width 599 height 26
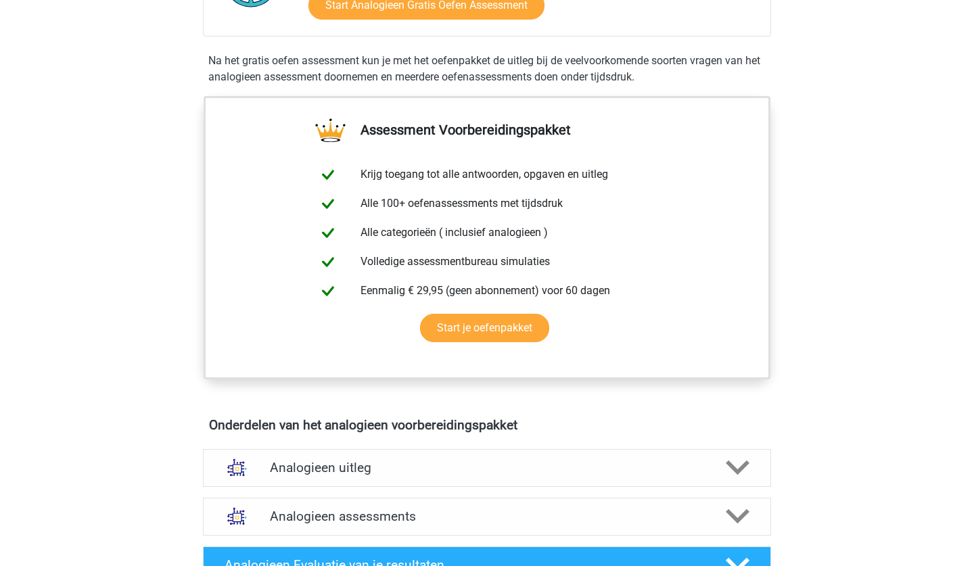
scroll to position [406, 0]
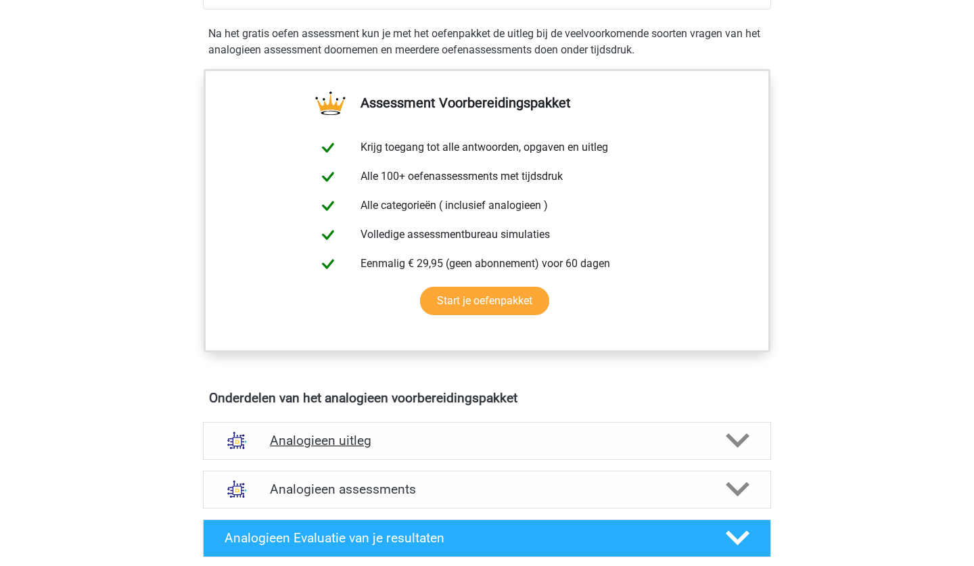
click at [420, 450] on div "Analogieen uitleg" at bounding box center [487, 441] width 568 height 38
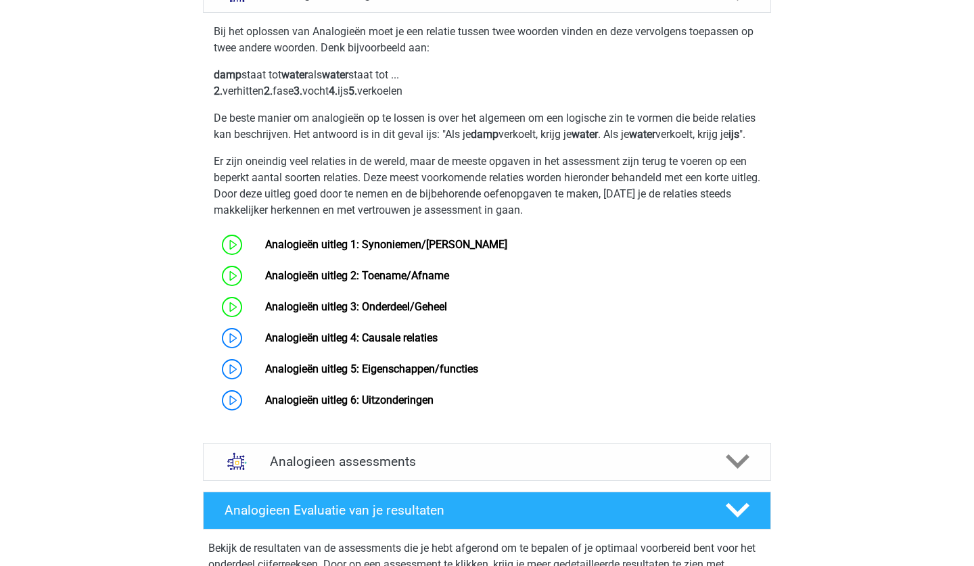
scroll to position [865, 0]
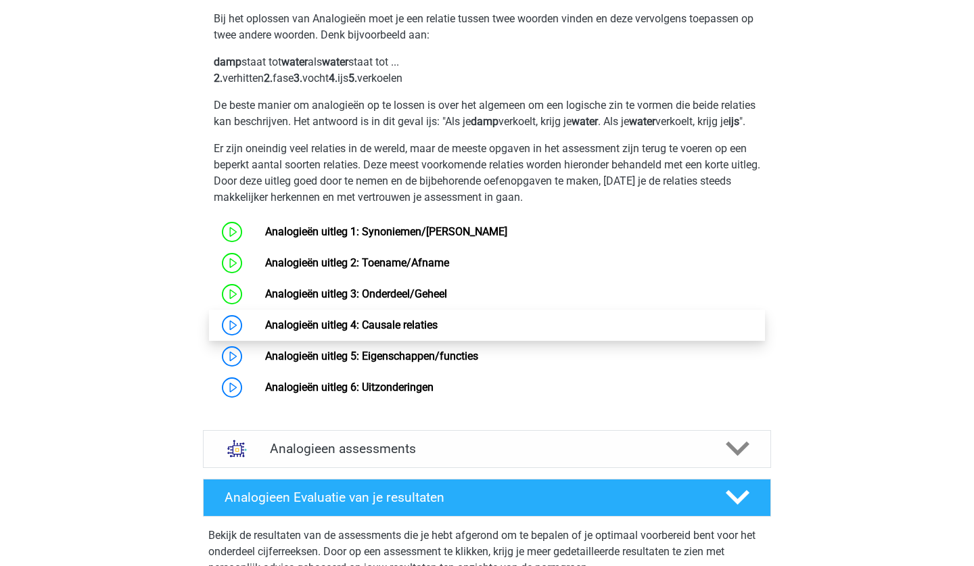
click at [437, 331] on link "Analogieën uitleg 4: Causale relaties" at bounding box center [351, 324] width 172 height 13
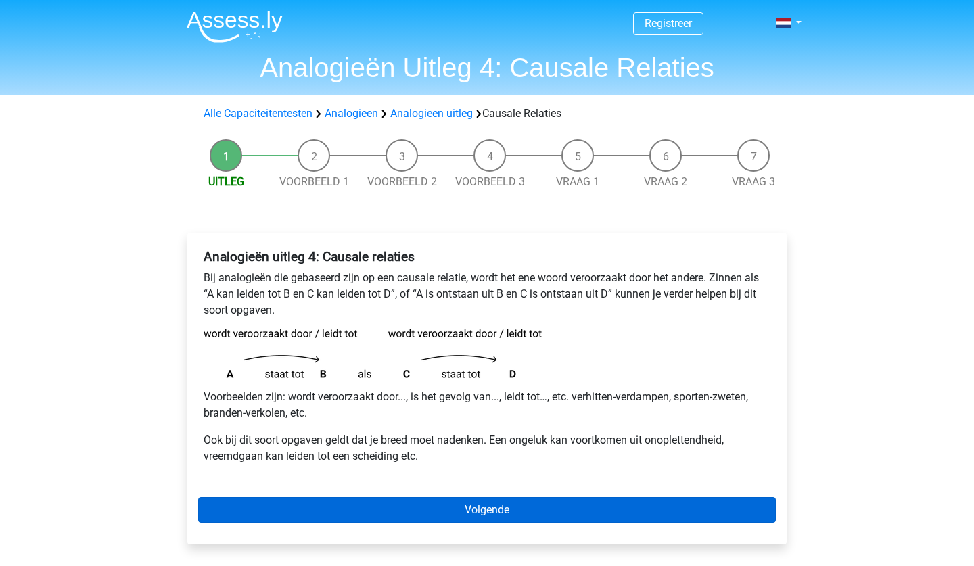
click at [419, 502] on link "Volgende" at bounding box center [486, 510] width 577 height 26
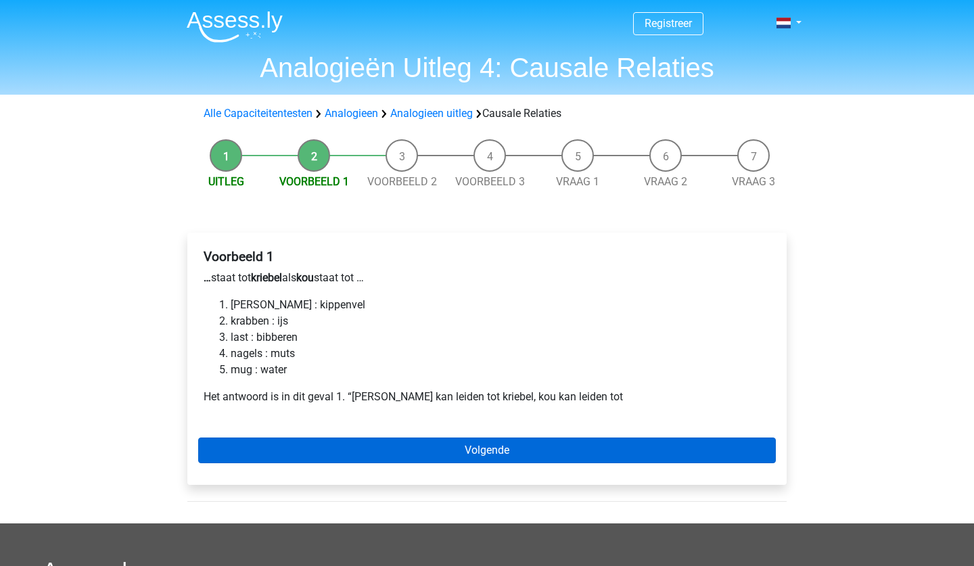
click at [300, 454] on link "Volgende" at bounding box center [486, 450] width 577 height 26
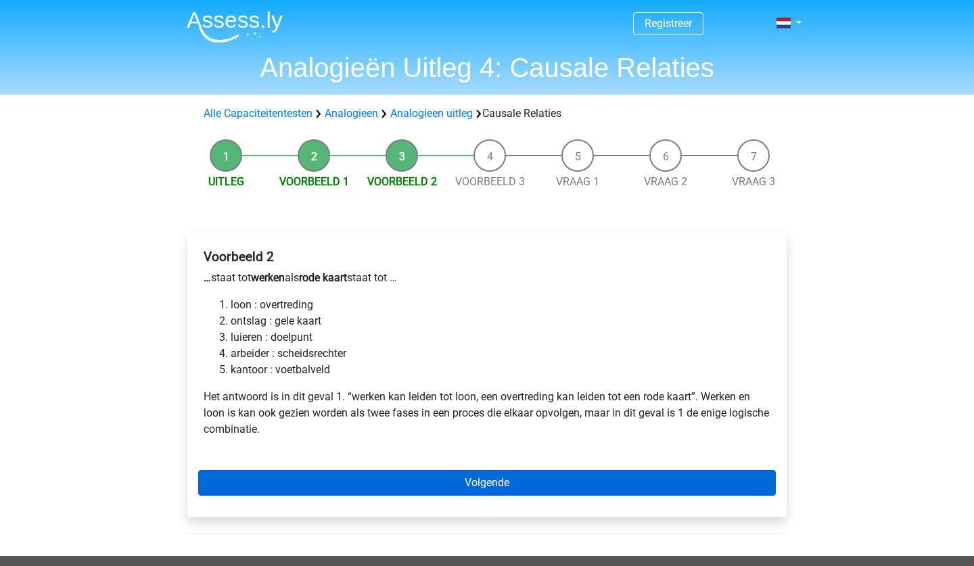
click at [396, 477] on link "Volgende" at bounding box center [486, 483] width 577 height 26
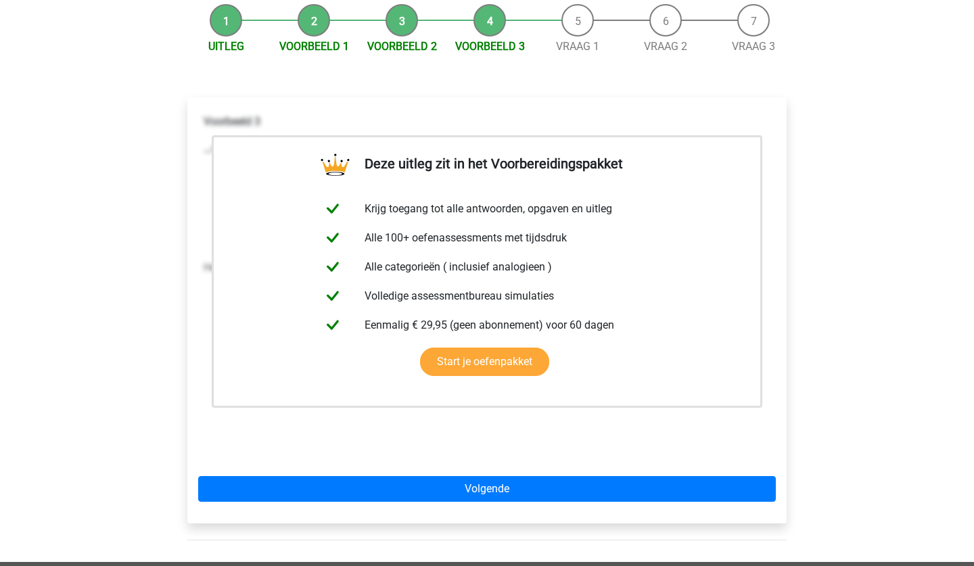
scroll to position [162, 0]
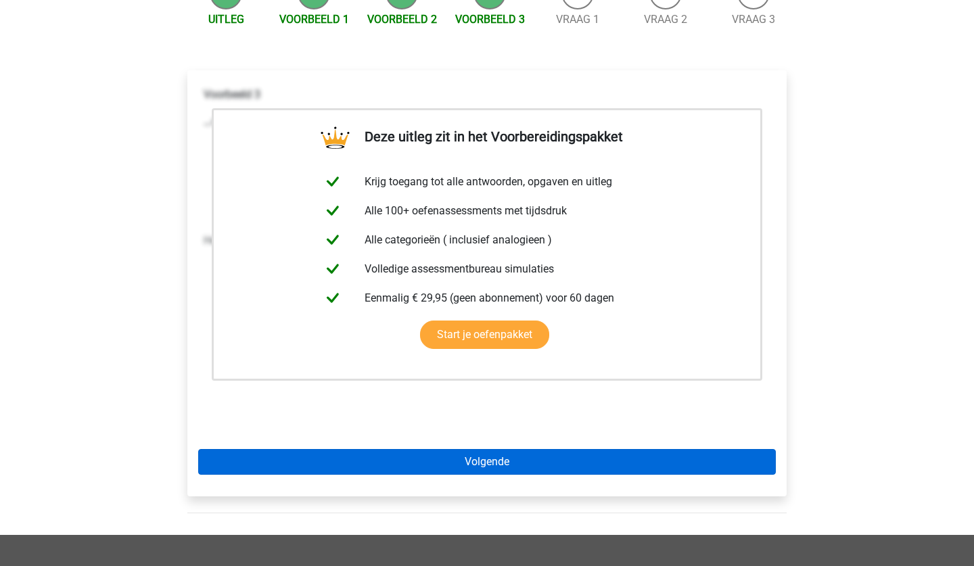
click at [489, 458] on link "Volgende" at bounding box center [486, 462] width 577 height 26
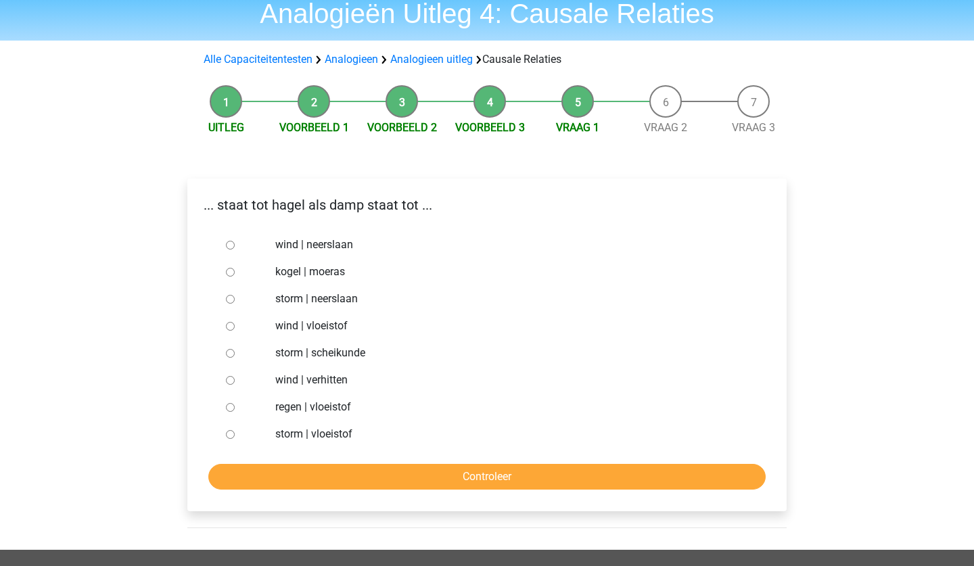
scroll to position [81, 0]
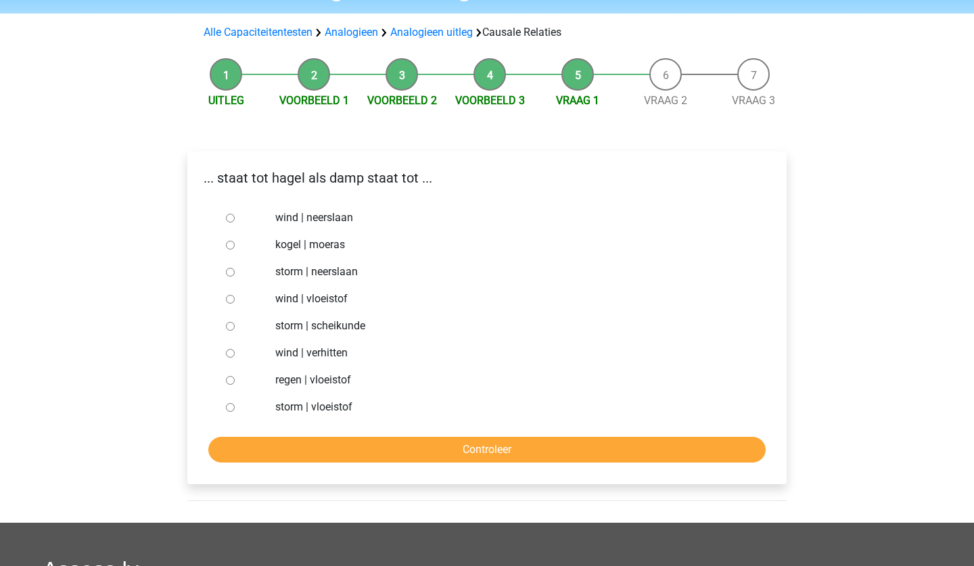
click at [343, 355] on label "wind | verhitten" at bounding box center [509, 353] width 468 height 16
click at [235, 355] on input "wind | verhitten" at bounding box center [230, 353] width 9 height 9
radio input "true"
click at [329, 432] on form "wind | neerslaan kogel | moeras storm | neerslaan wind | vloeistof storm | sche…" at bounding box center [486, 333] width 577 height 258
click at [327, 446] on input "Controleer" at bounding box center [486, 450] width 557 height 26
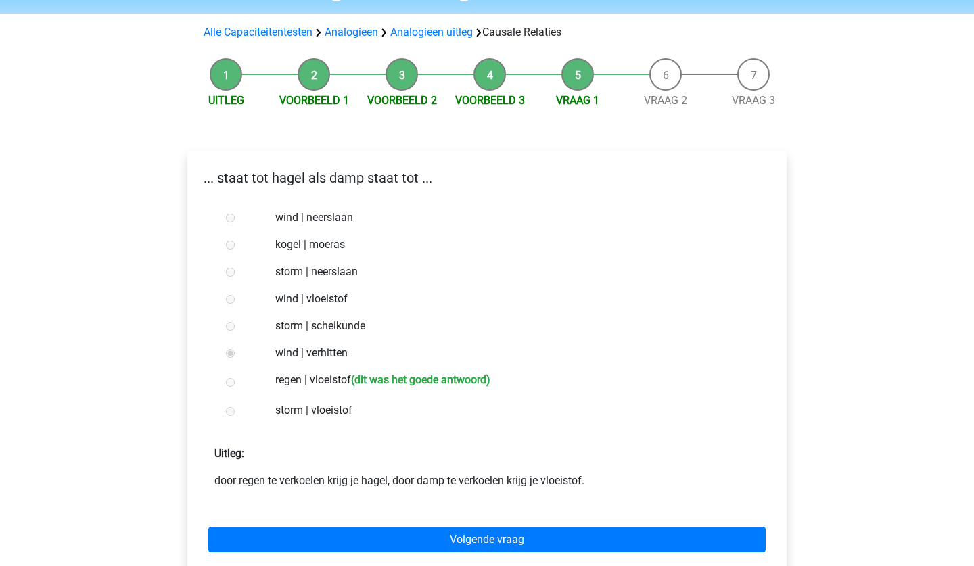
scroll to position [108, 0]
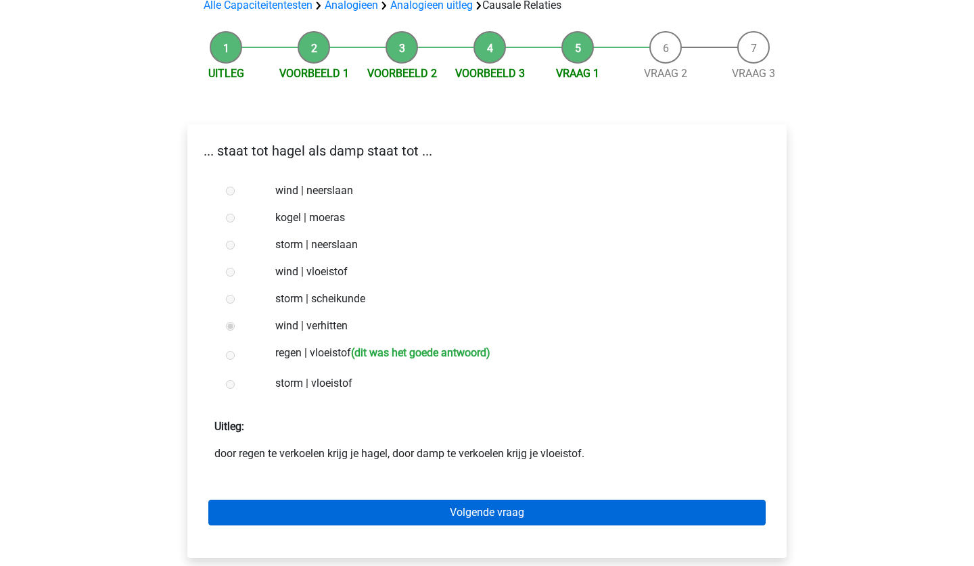
click at [361, 504] on link "Volgende vraag" at bounding box center [486, 513] width 557 height 26
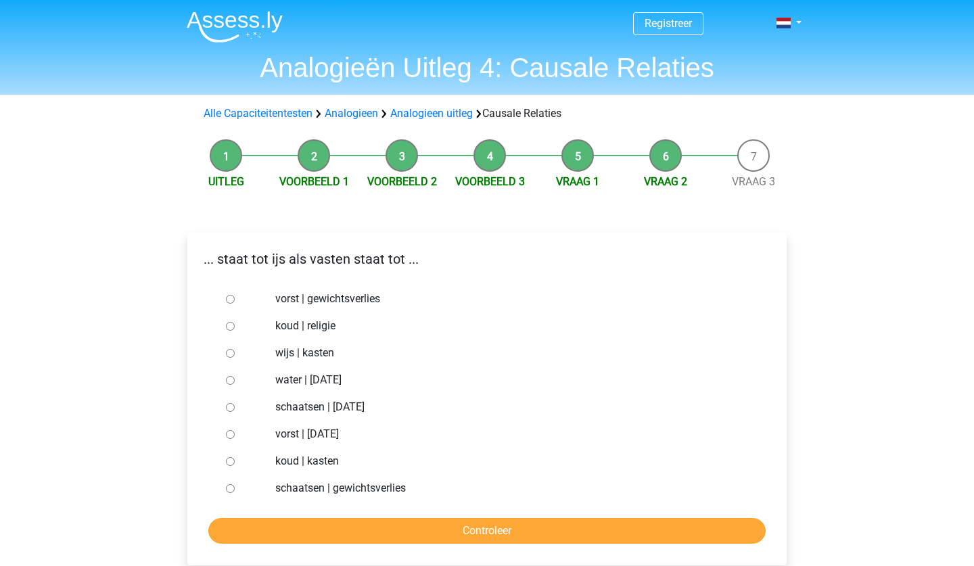
scroll to position [27, 0]
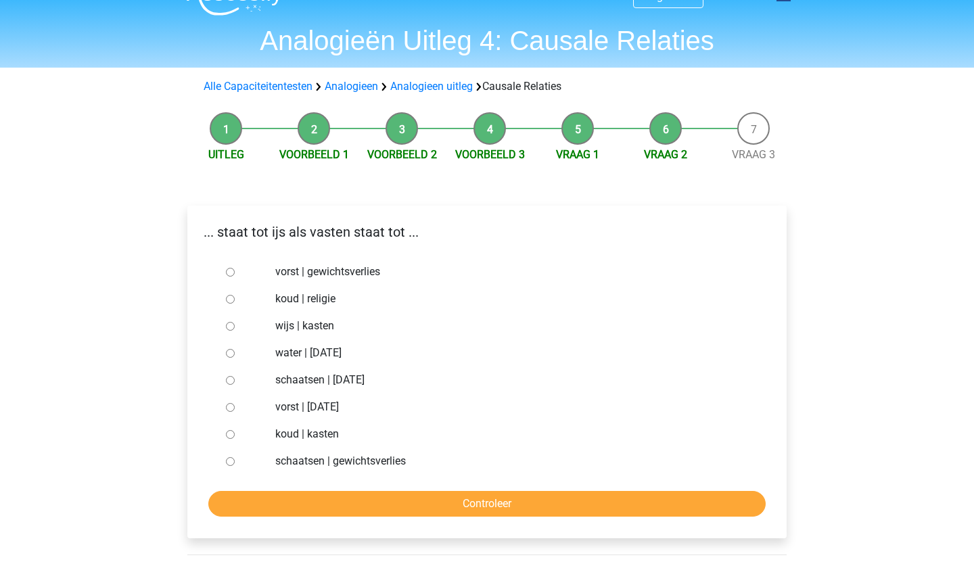
click at [421, 394] on div "vorst | suikerfeest" at bounding box center [509, 407] width 488 height 27
click at [313, 360] on label "water | suikerfeest" at bounding box center [509, 353] width 468 height 16
click at [235, 358] on input "water | suikerfeest" at bounding box center [230, 353] width 9 height 9
radio input "true"
click at [270, 492] on input "Controleer" at bounding box center [486, 504] width 557 height 26
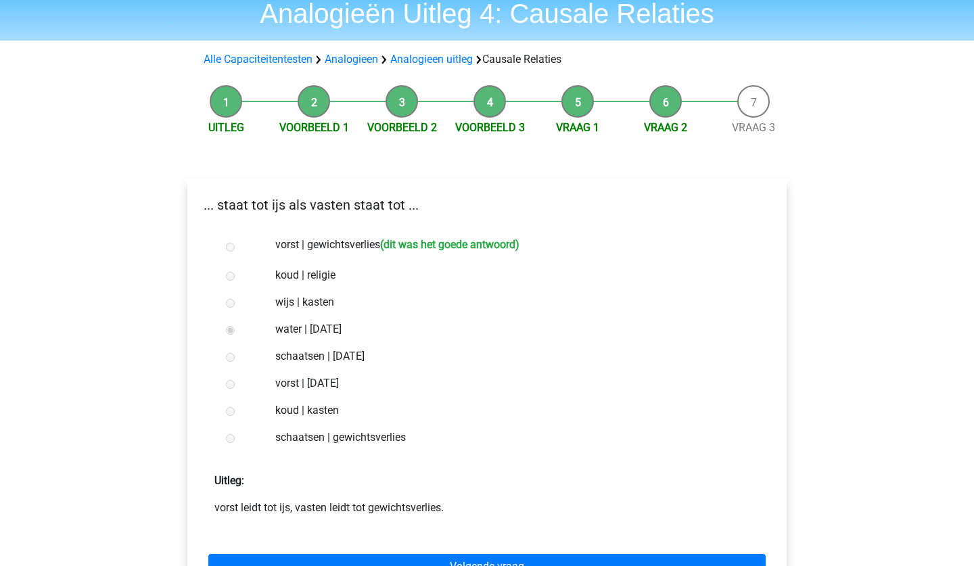
scroll to position [81, 0]
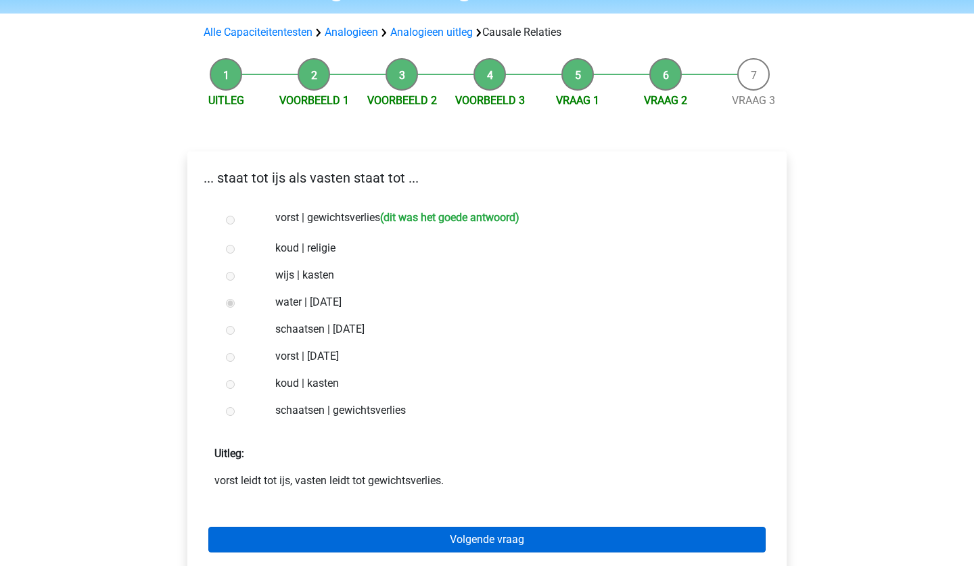
click at [256, 539] on link "Volgende vraag" at bounding box center [486, 540] width 557 height 26
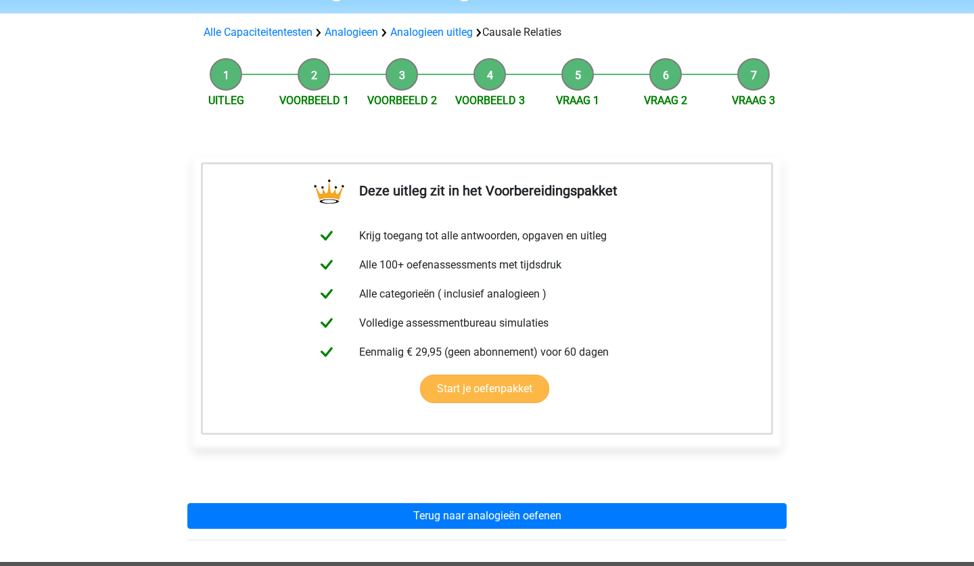
scroll to position [108, 0]
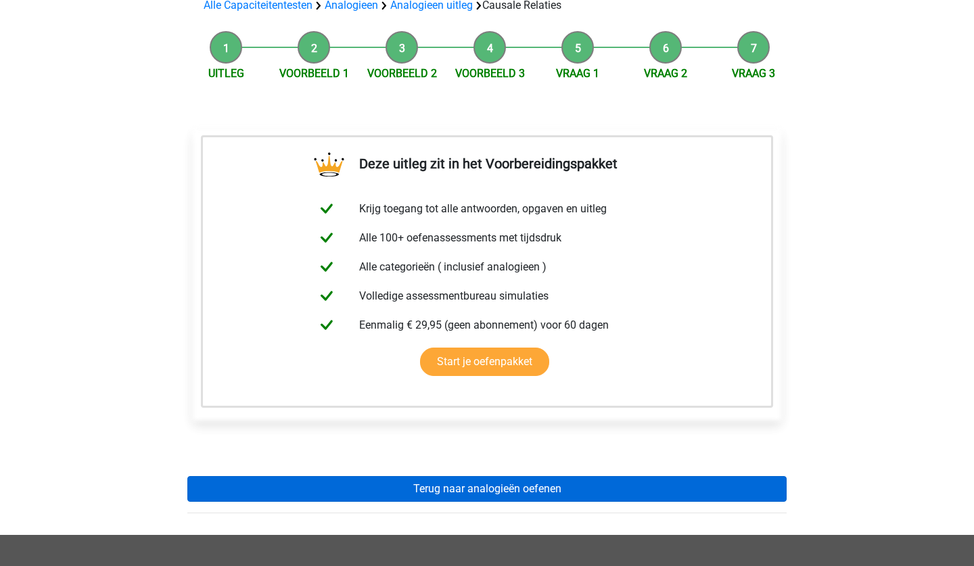
click at [308, 493] on link "Terug naar analogieën oefenen" at bounding box center [486, 489] width 599 height 26
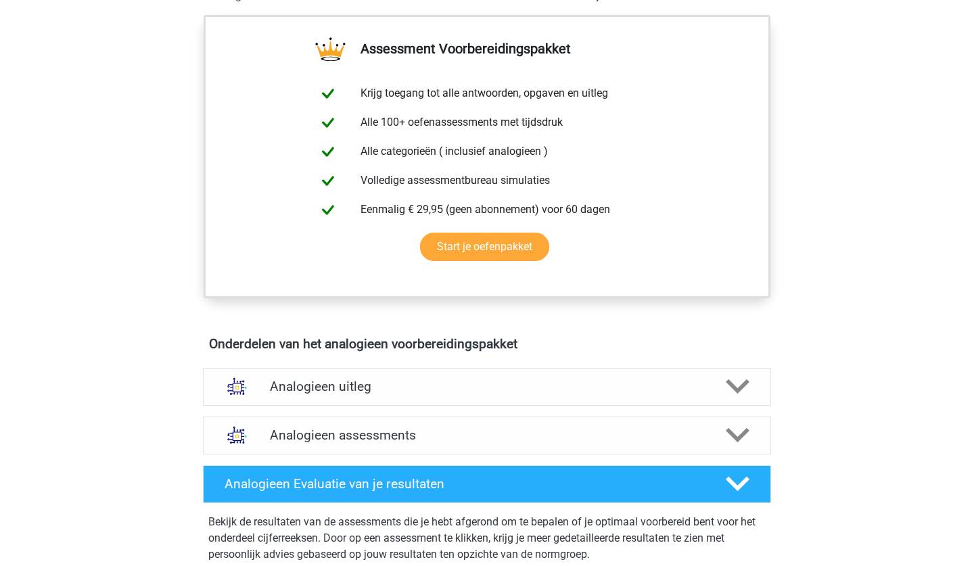
scroll to position [487, 0]
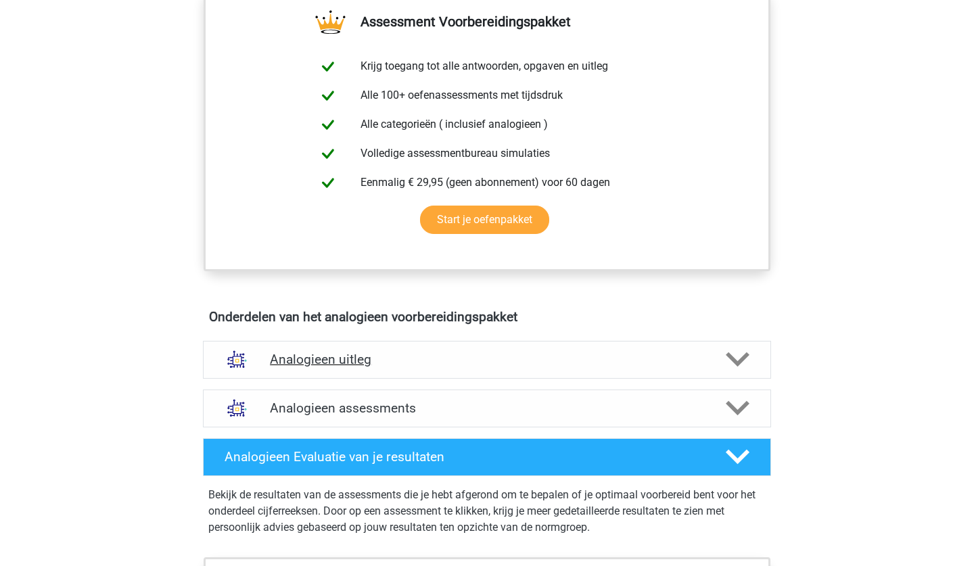
click at [387, 363] on h4 "Analogieen uitleg" at bounding box center [487, 360] width 434 height 16
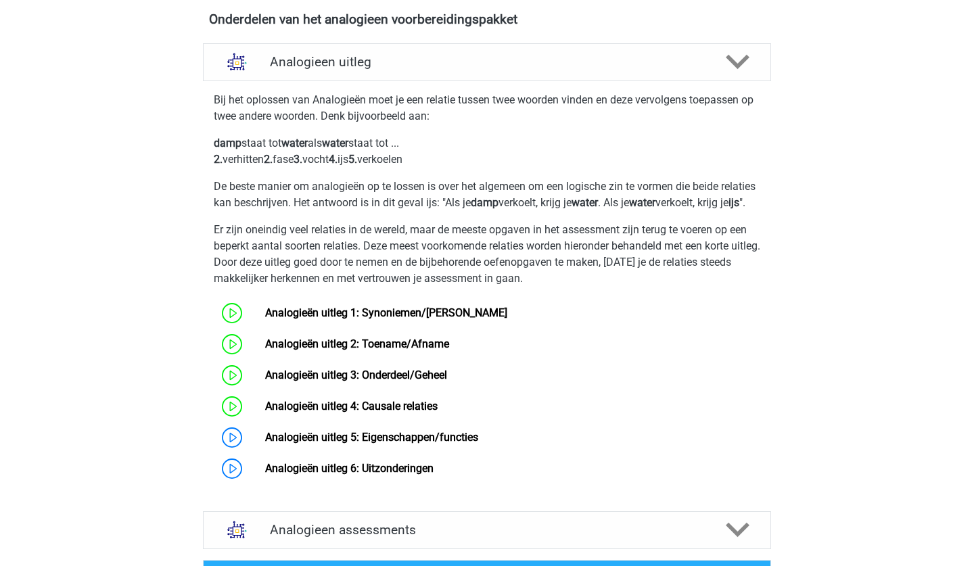
scroll to position [811, 0]
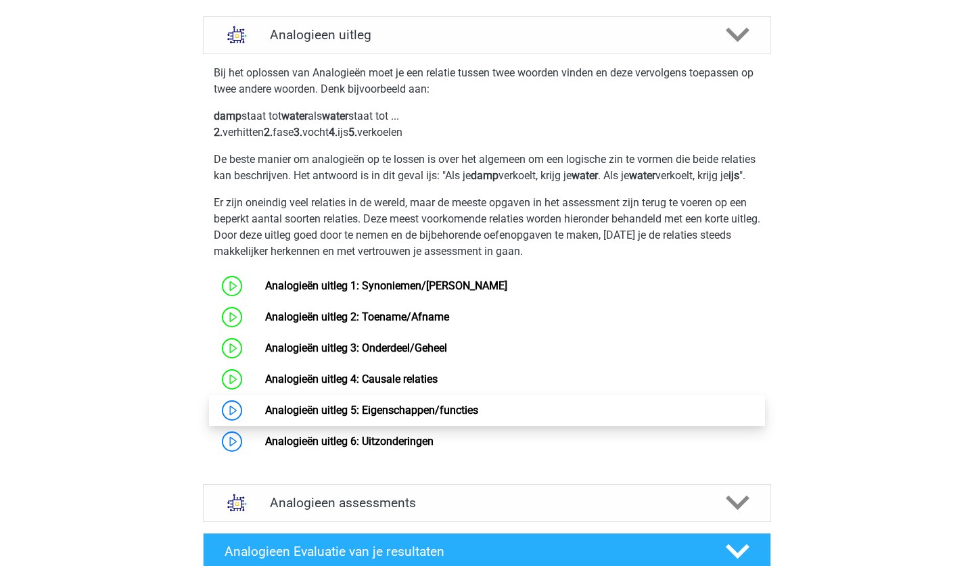
click at [353, 416] on link "Analogieën uitleg 5: Eigenschappen/functies" at bounding box center [371, 410] width 213 height 13
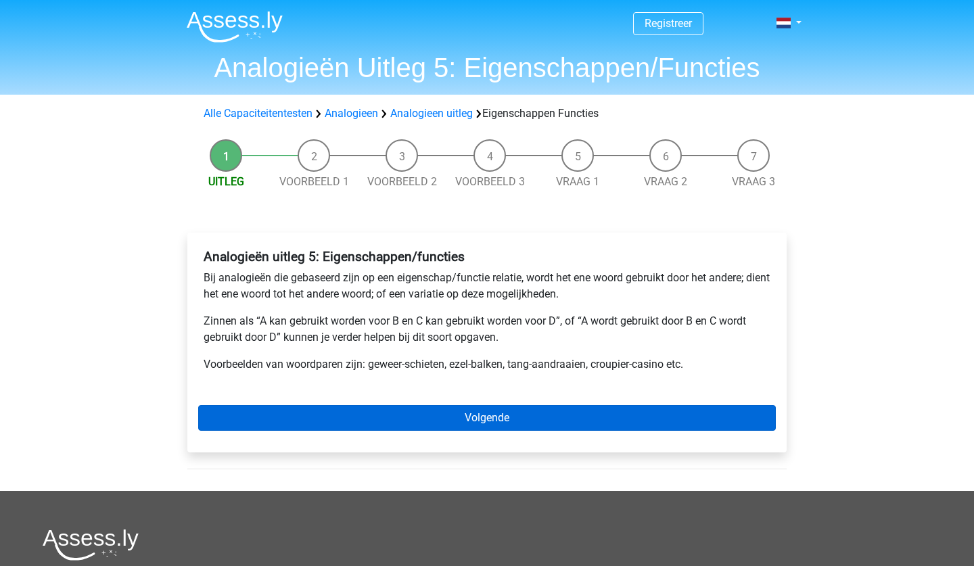
click at [370, 420] on link "Volgende" at bounding box center [486, 418] width 577 height 26
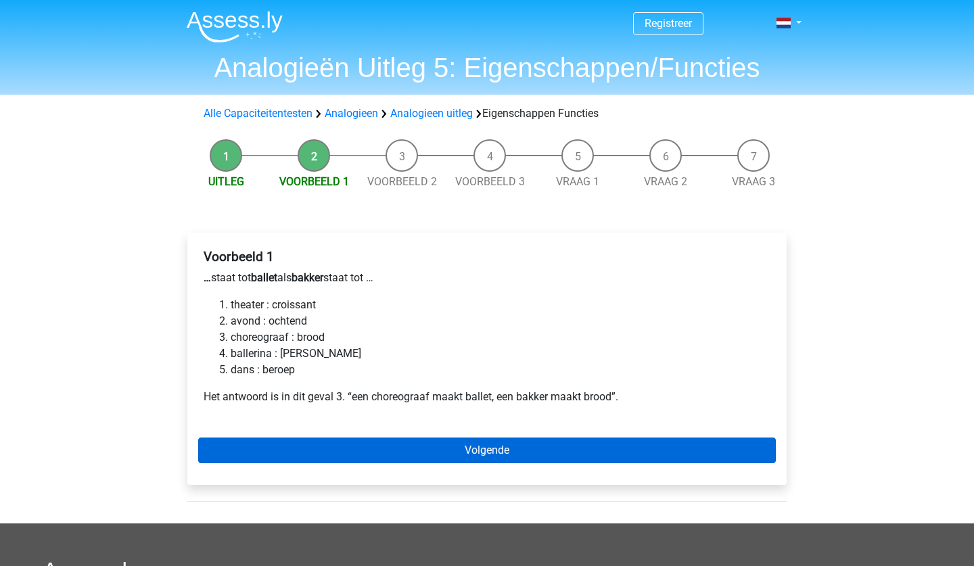
click at [369, 452] on link "Volgende" at bounding box center [486, 450] width 577 height 26
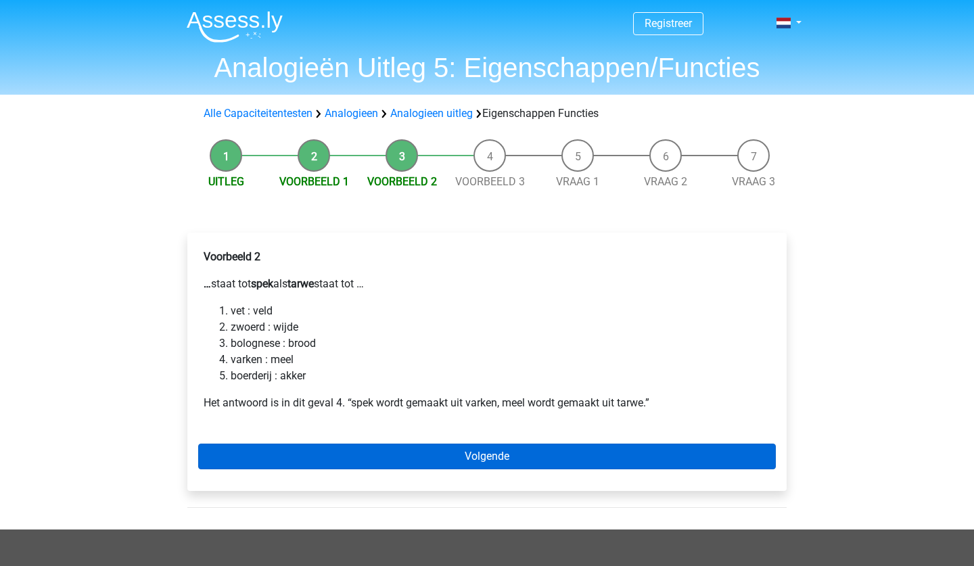
click at [375, 448] on link "Volgende" at bounding box center [486, 457] width 577 height 26
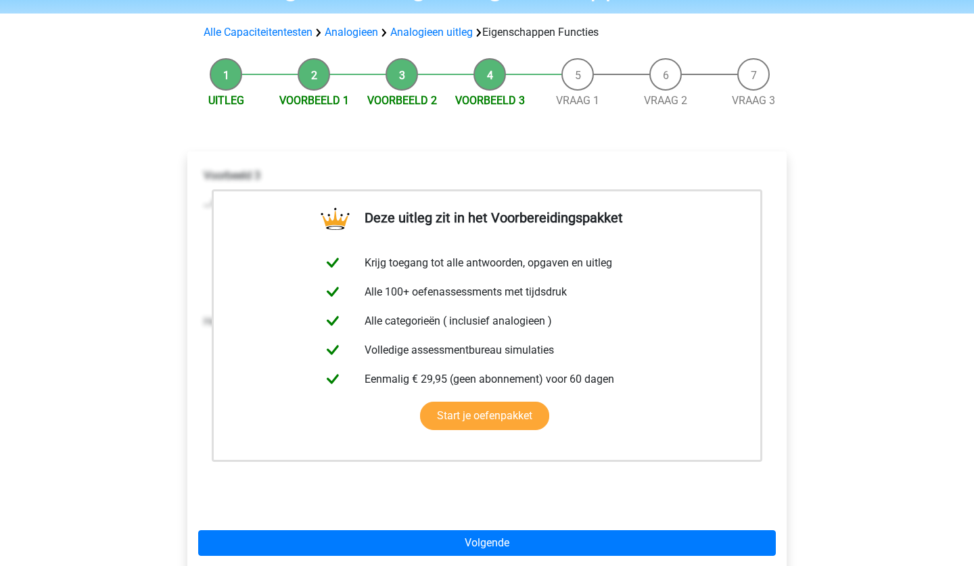
scroll to position [108, 0]
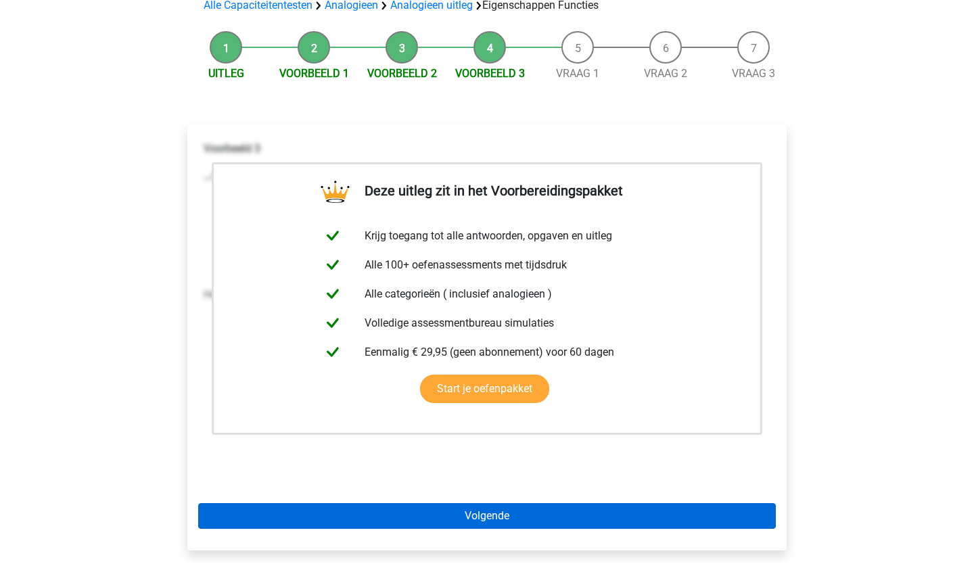
click at [352, 525] on link "Volgende" at bounding box center [486, 516] width 577 height 26
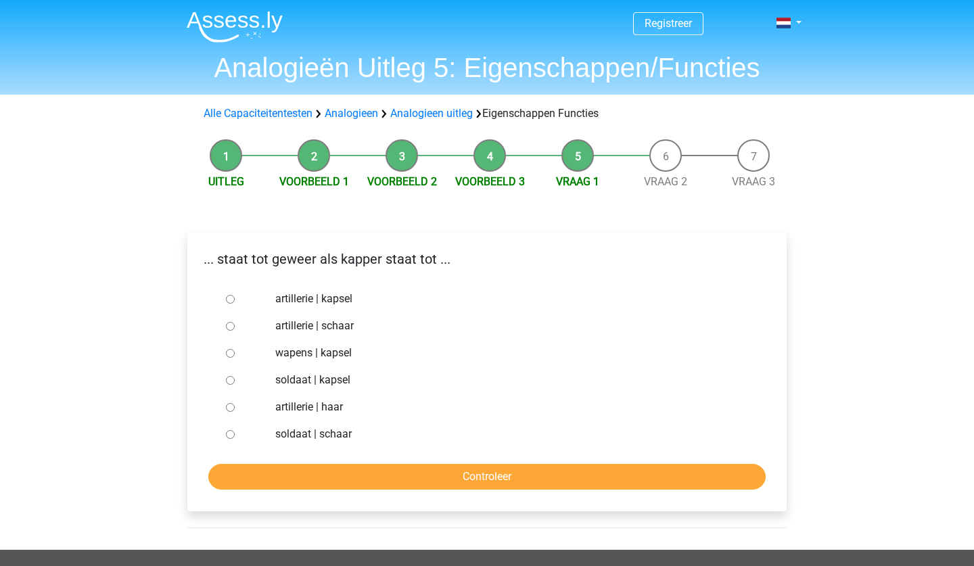
click at [336, 302] on label "artillerie | kapsel" at bounding box center [509, 299] width 468 height 16
click at [235, 302] on input "artillerie | kapsel" at bounding box center [230, 299] width 9 height 9
radio input "true"
click at [272, 472] on input "Controleer" at bounding box center [486, 477] width 557 height 26
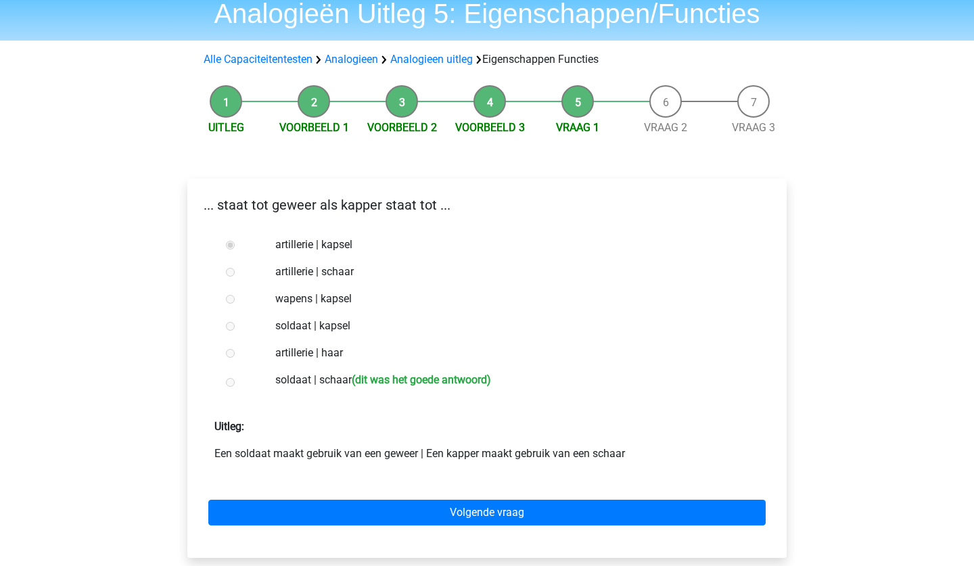
scroll to position [81, 0]
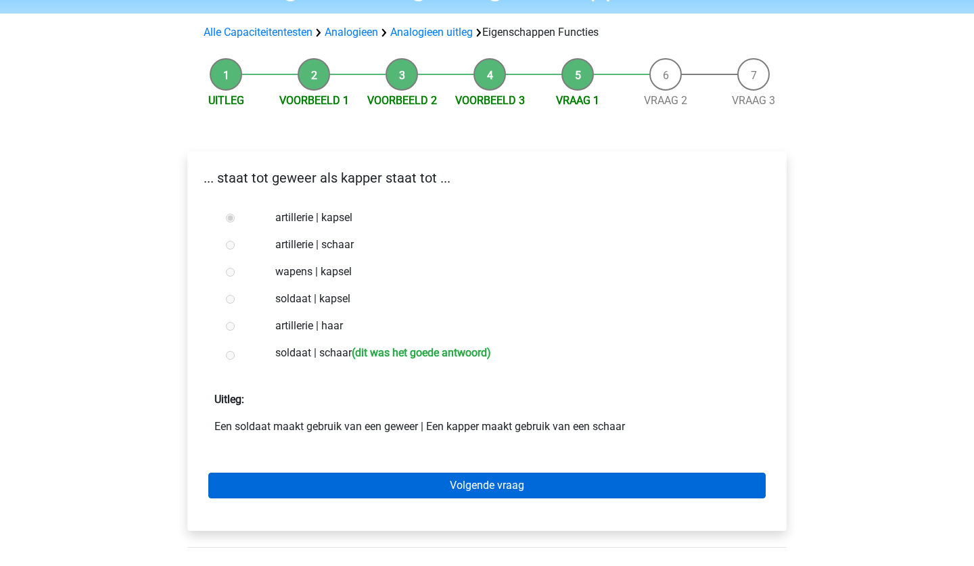
click at [297, 479] on link "Volgende vraag" at bounding box center [486, 486] width 557 height 26
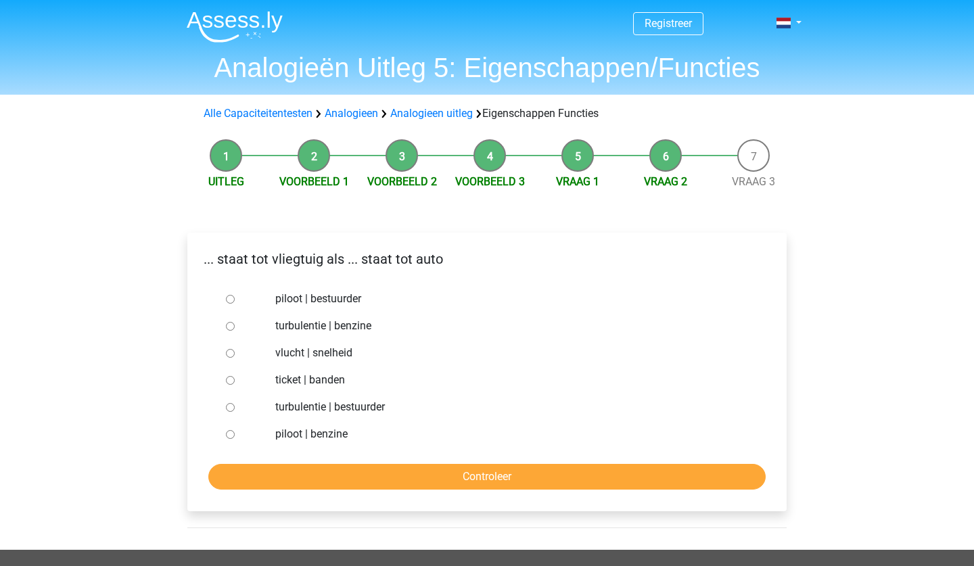
click at [359, 302] on label "piloot | bestuurder" at bounding box center [509, 299] width 468 height 16
click at [235, 302] on input "piloot | bestuurder" at bounding box center [230, 299] width 9 height 9
radio input "true"
click at [298, 463] on form "piloot | bestuurder turbulentie | benzine vlucht | snelheid ticket | banden tur…" at bounding box center [486, 387] width 577 height 204
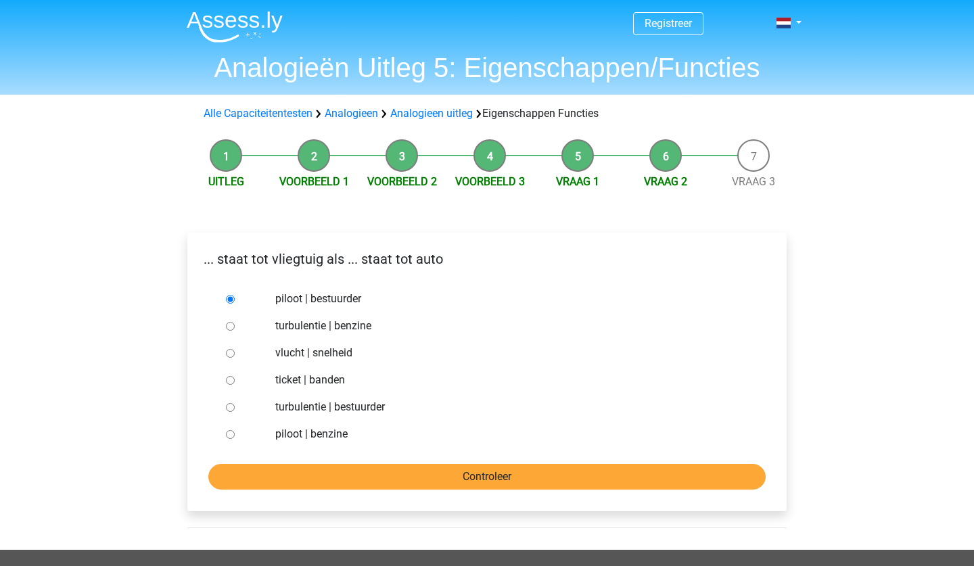
click at [297, 470] on input "Controleer" at bounding box center [486, 477] width 557 height 26
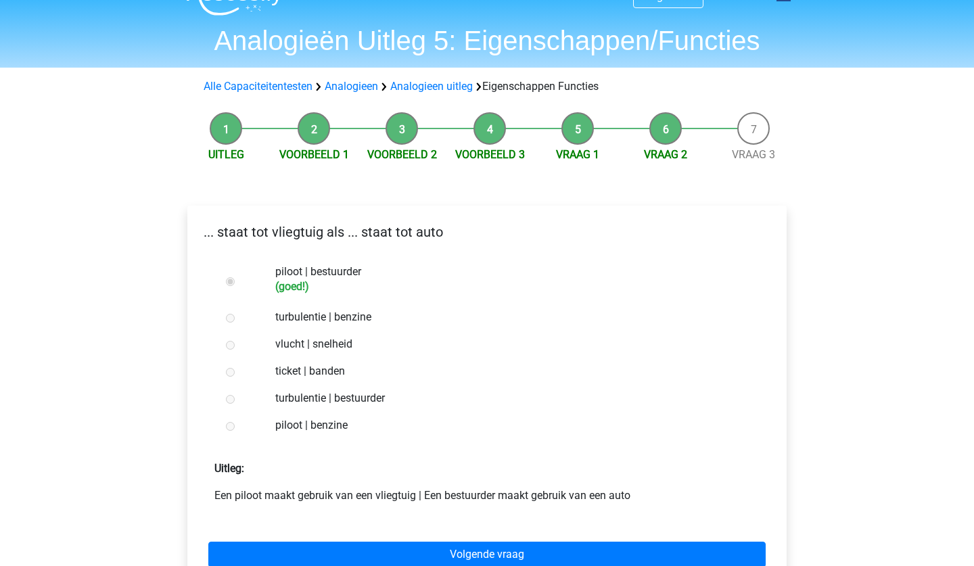
scroll to position [54, 0]
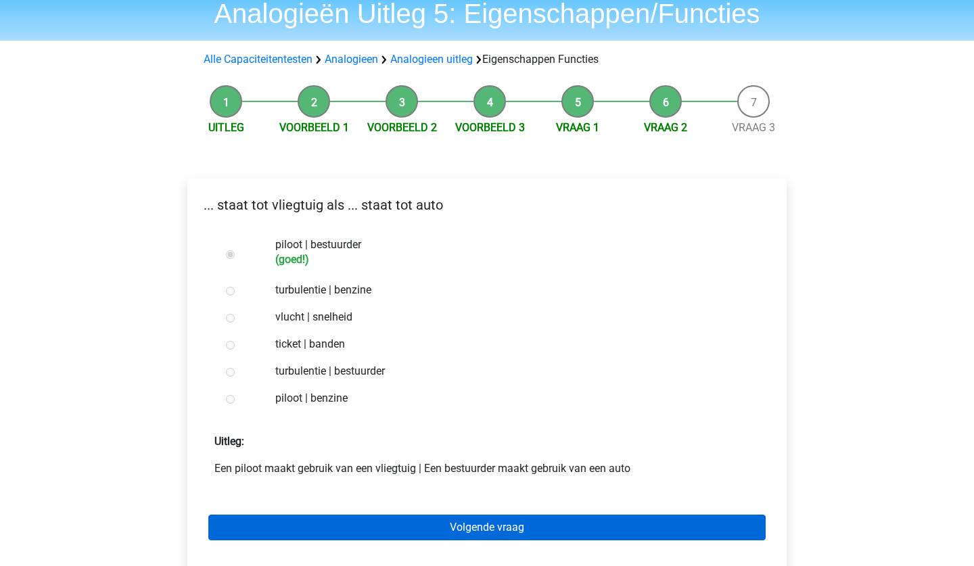
click at [314, 539] on link "Volgende vraag" at bounding box center [486, 528] width 557 height 26
